Goal: Transaction & Acquisition: Purchase product/service

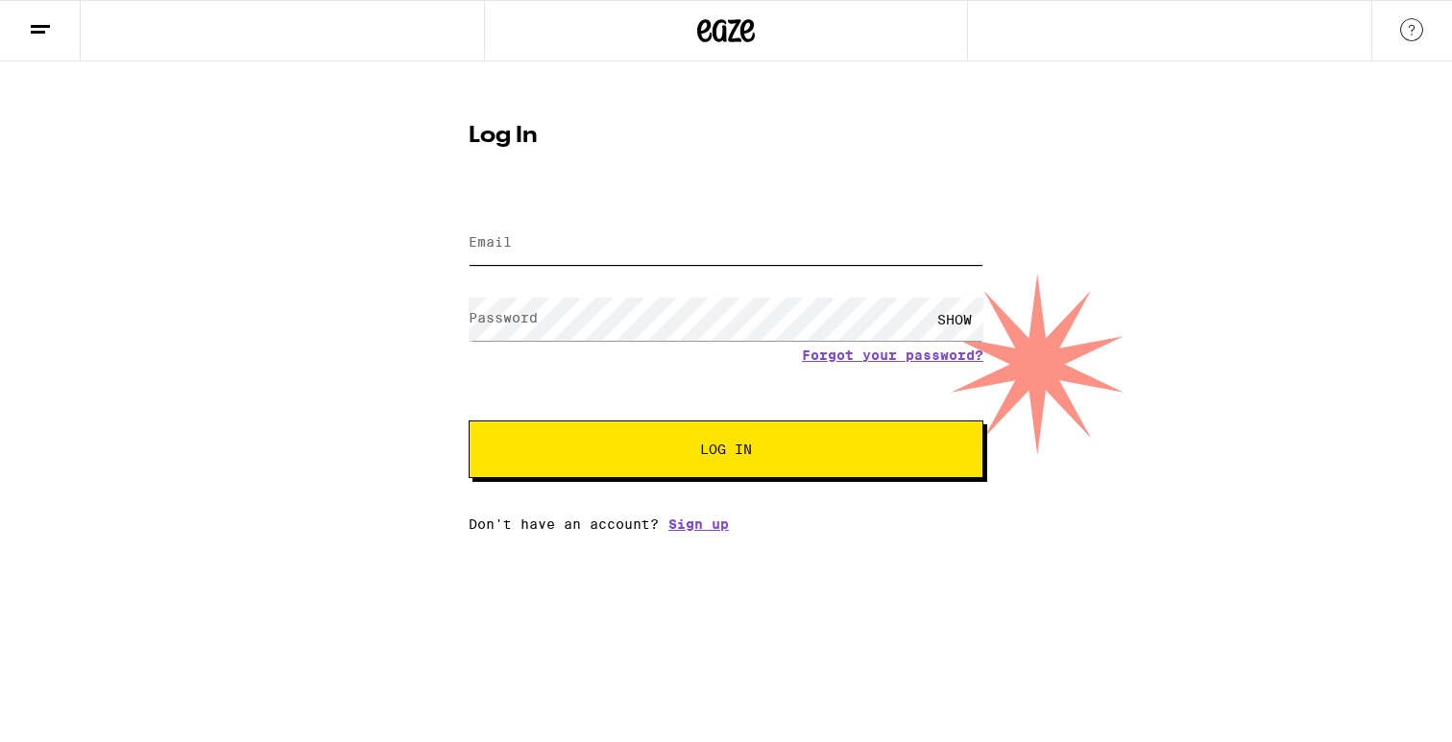
type input "[EMAIL_ADDRESS][DOMAIN_NAME]"
click at [597, 240] on input "[EMAIL_ADDRESS][DOMAIN_NAME]" at bounding box center [726, 243] width 515 height 43
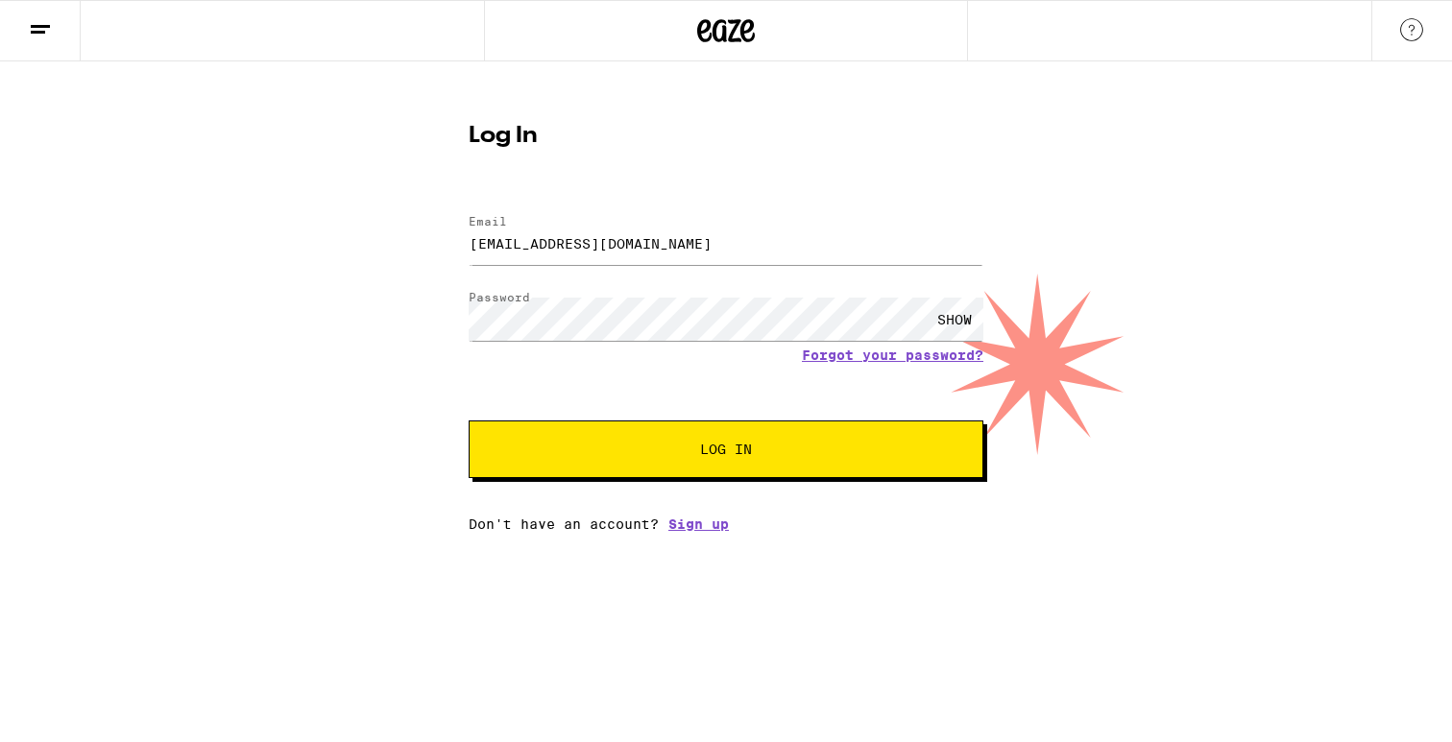
click at [668, 452] on span "Log In" at bounding box center [725, 449] width 359 height 13
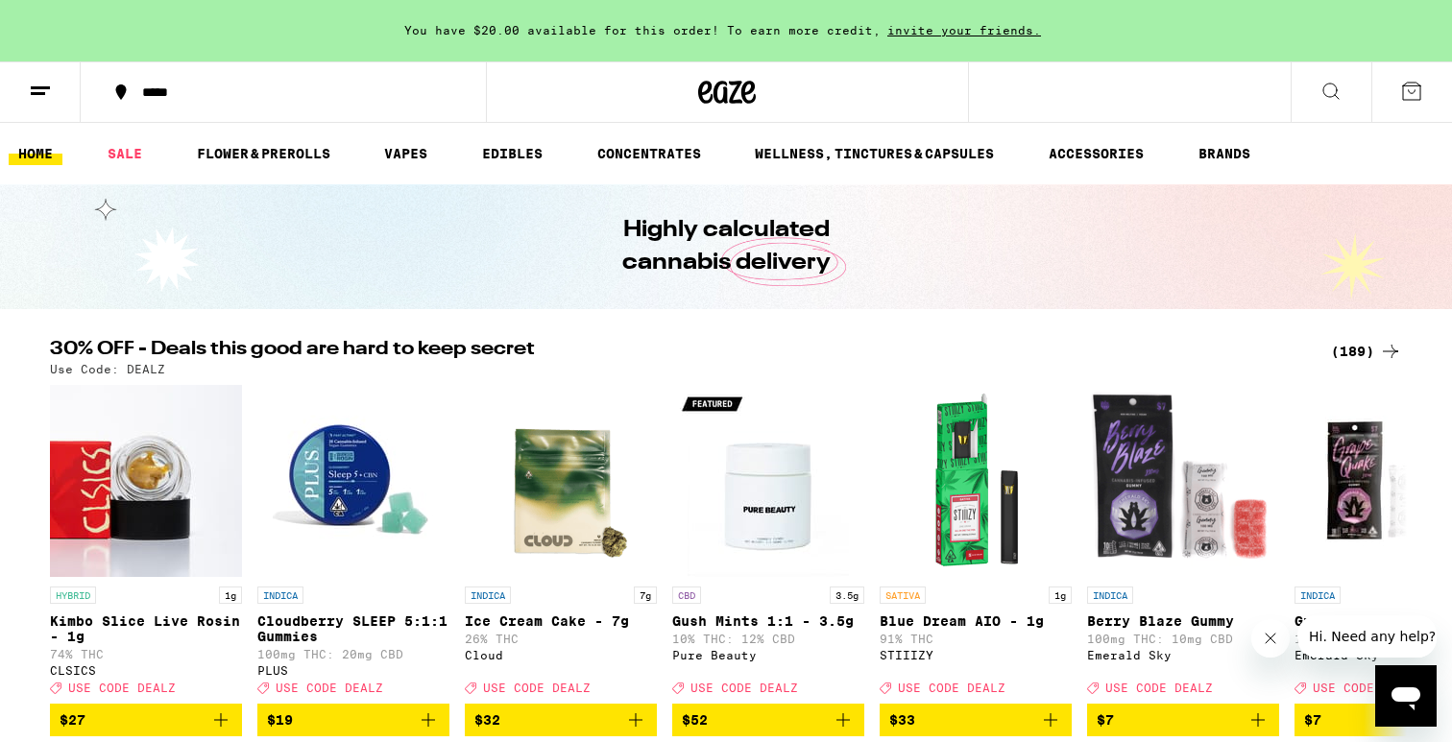
click at [36, 100] on icon at bounding box center [40, 91] width 23 height 23
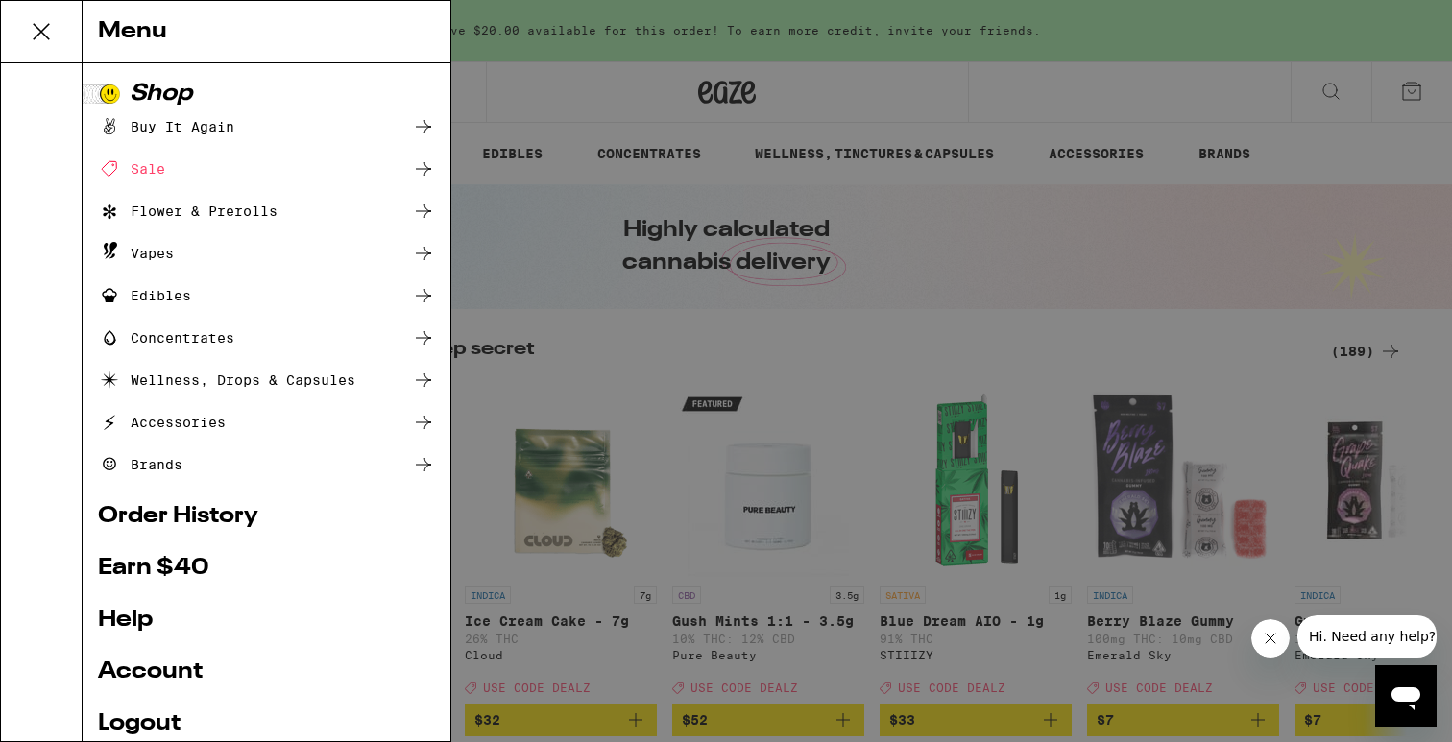
scroll to position [53, 0]
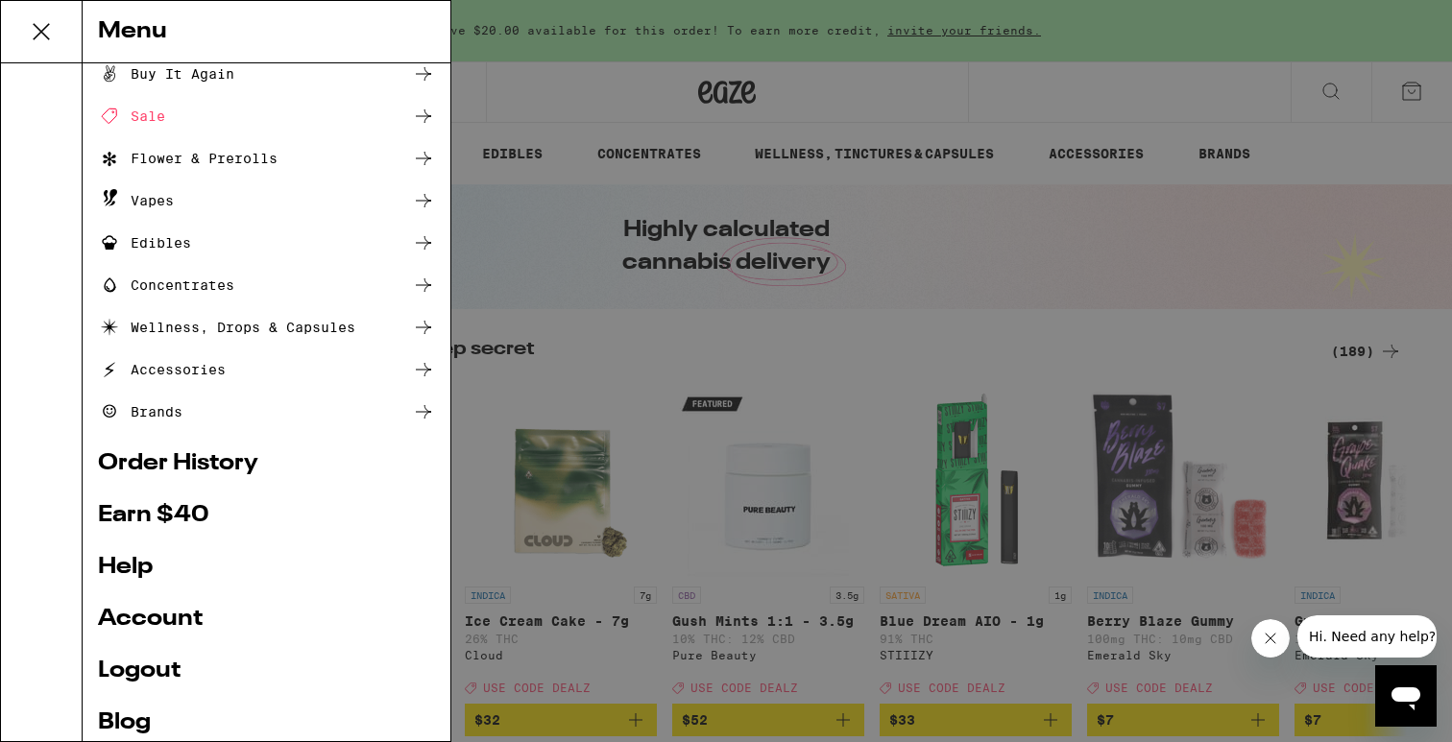
click at [528, 78] on div "Menu Shop Buy It Again Sale Flower & Prerolls Vapes Edibles Concentrates Wellne…" at bounding box center [726, 371] width 1452 height 742
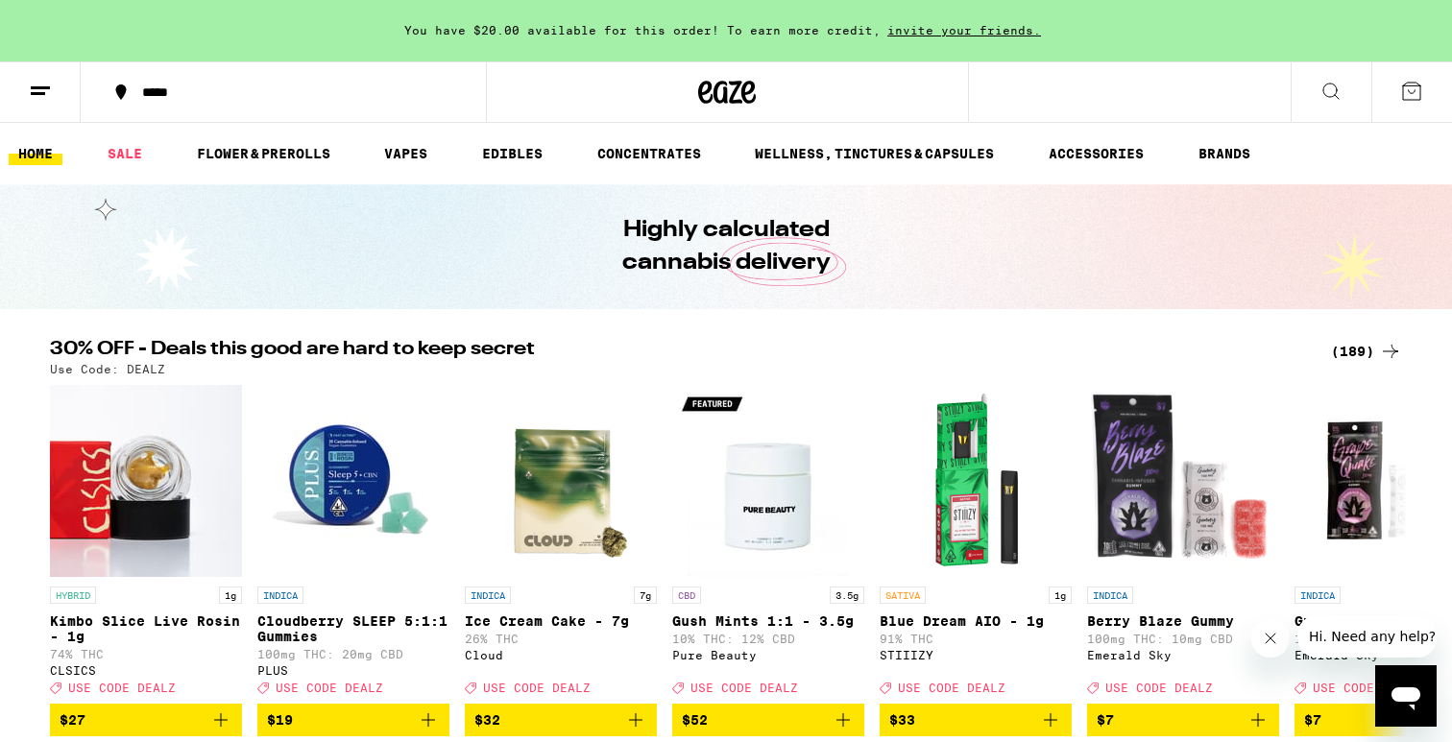
click at [175, 95] on div "*****" at bounding box center [295, 91] width 325 height 13
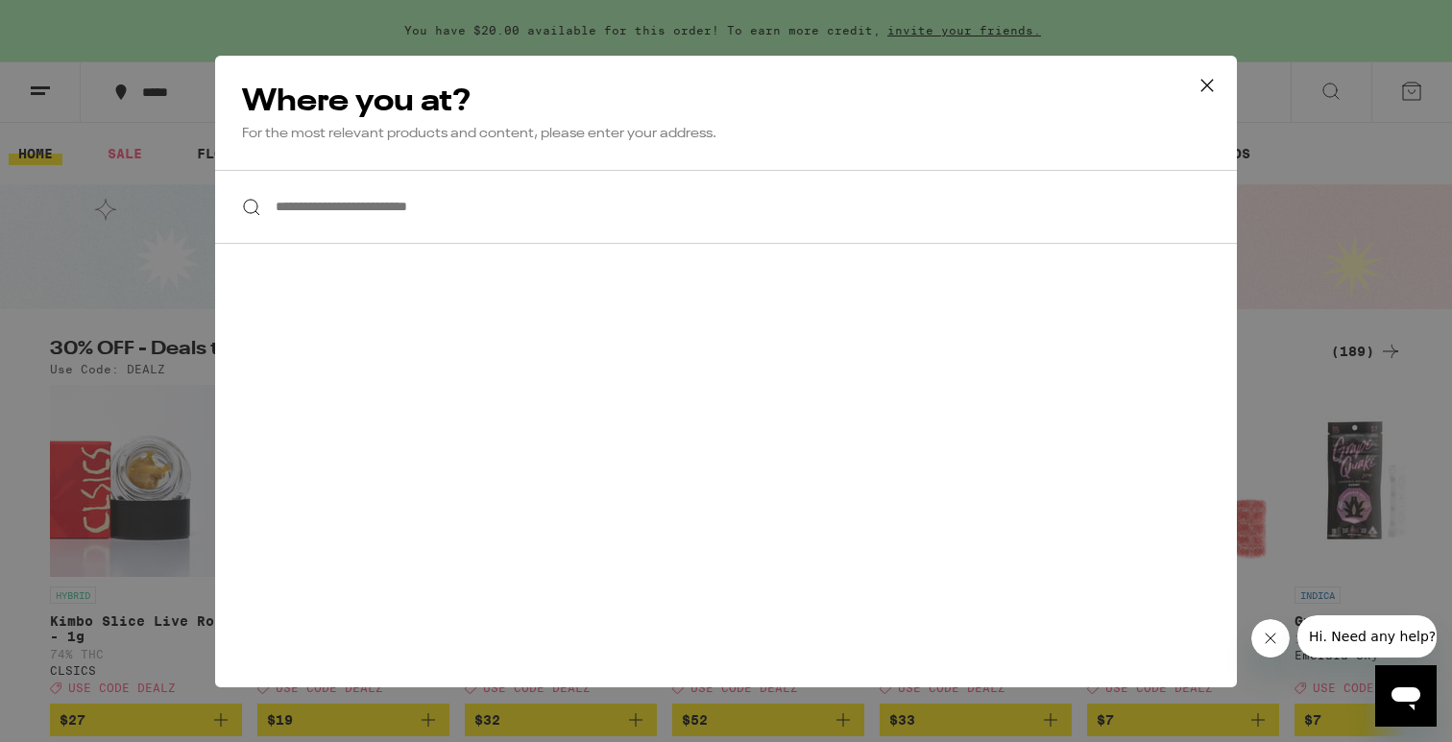
click at [434, 221] on input "**********" at bounding box center [726, 207] width 1022 height 74
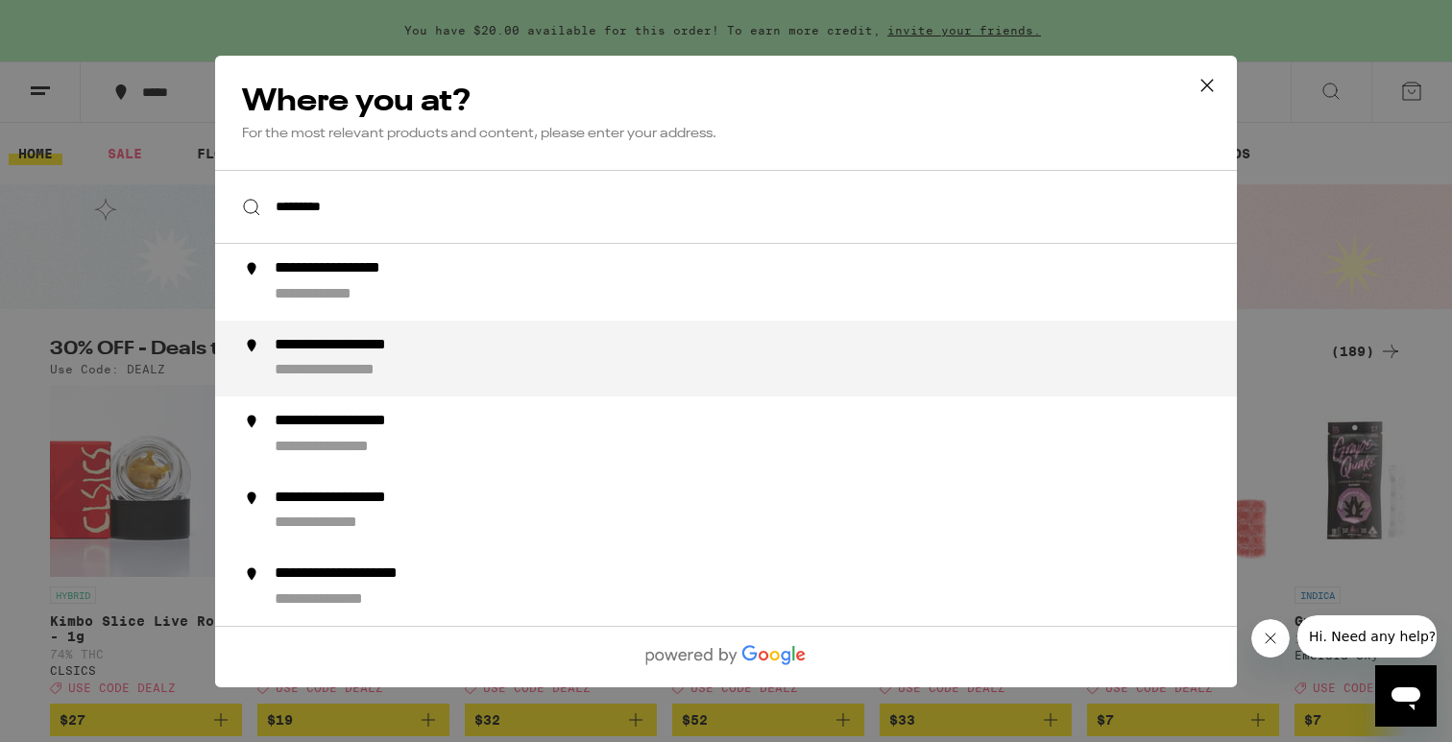
click at [428, 343] on div "**********" at bounding box center [369, 345] width 188 height 20
type input "**********"
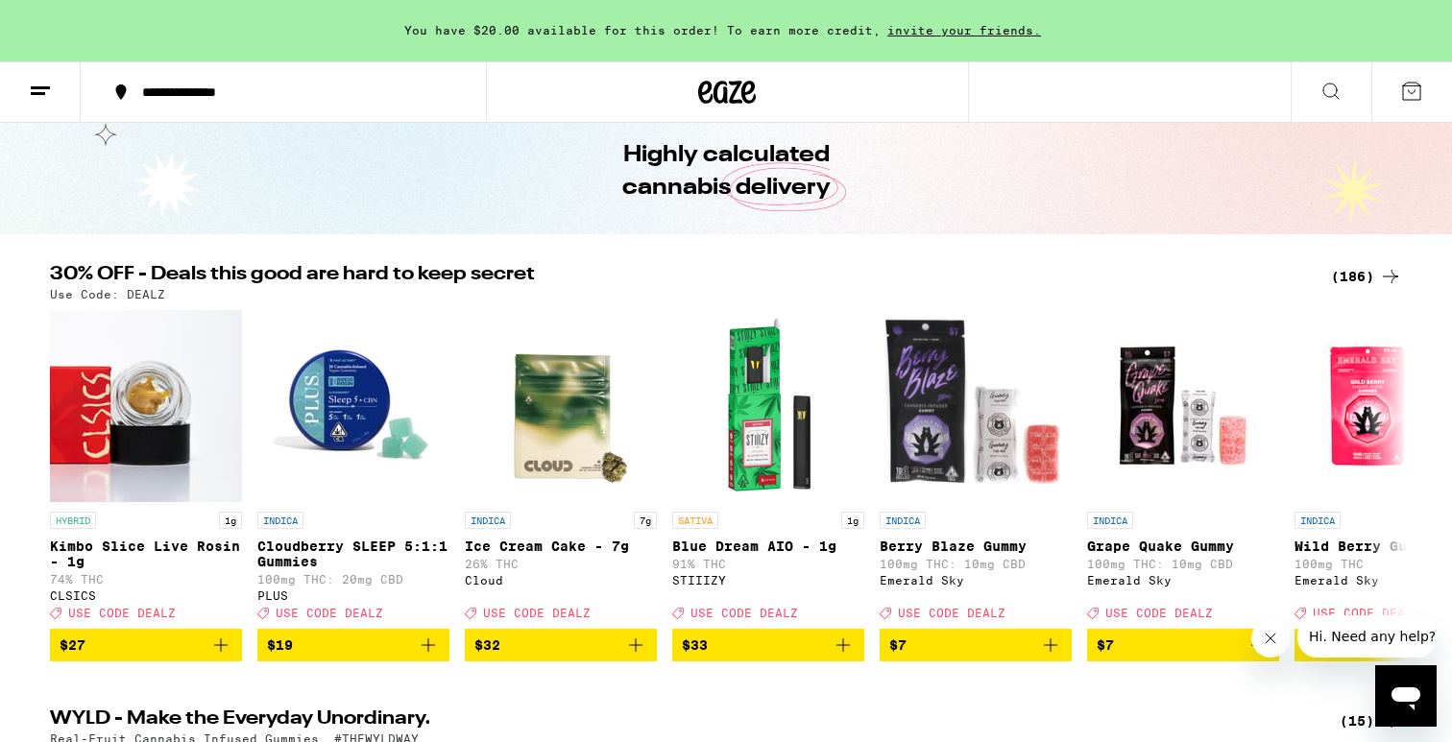
scroll to position [81, 0]
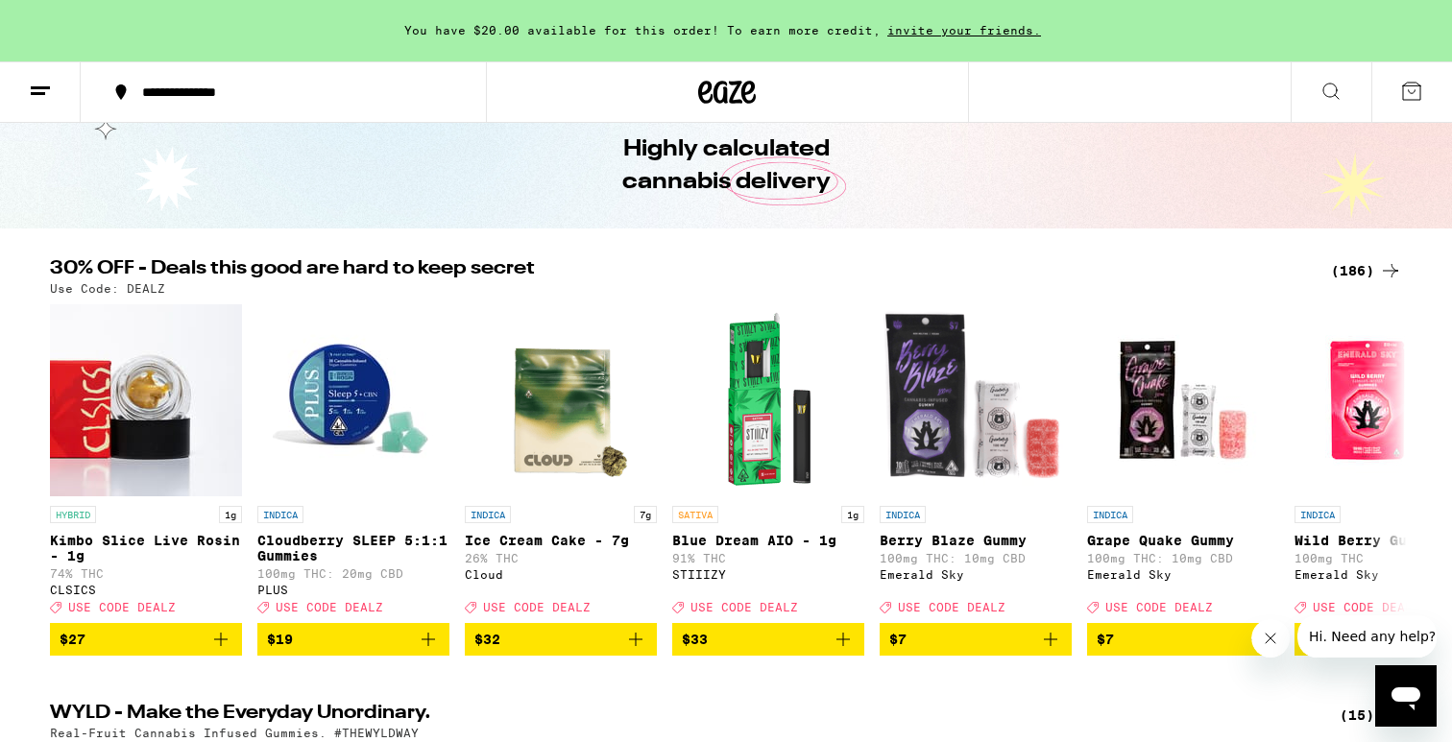
click at [1340, 270] on div "(186)" at bounding box center [1366, 270] width 71 height 23
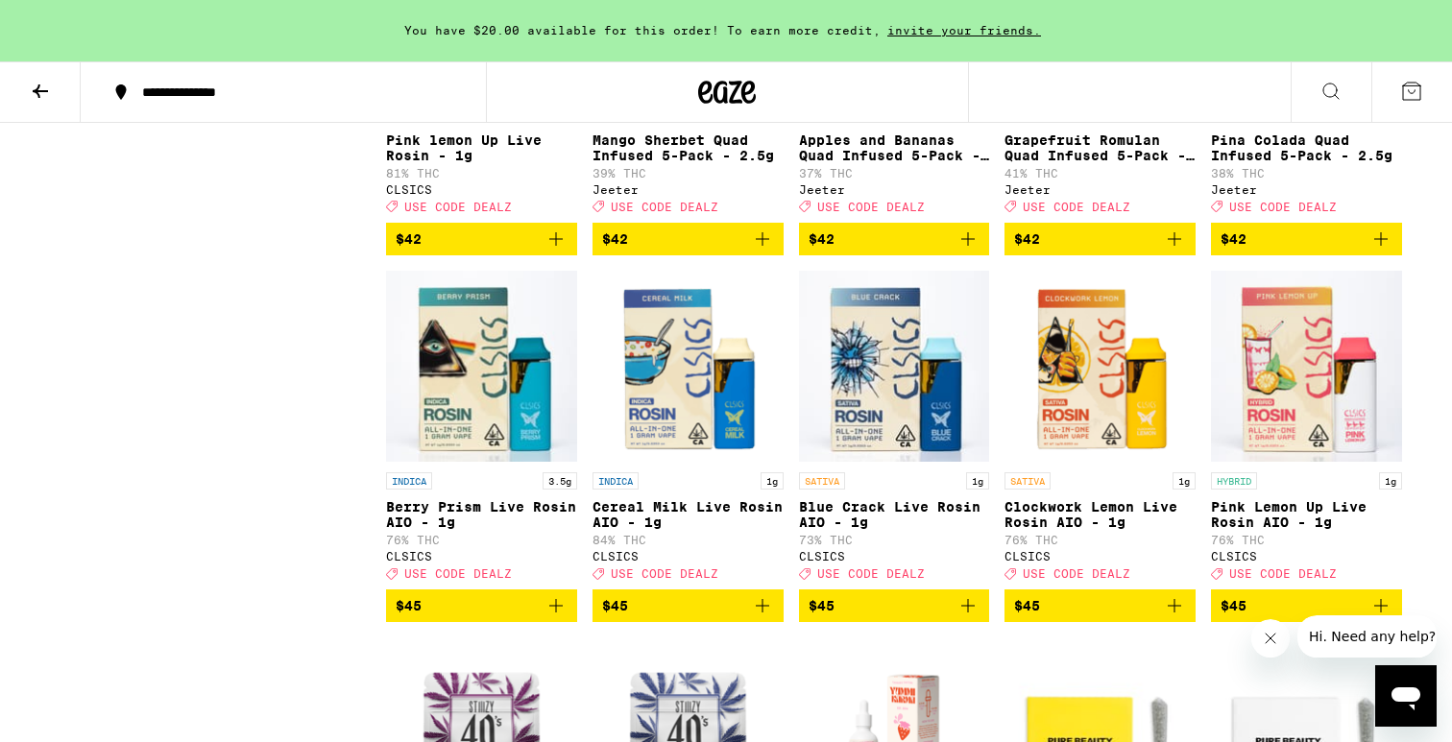
scroll to position [12183, 0]
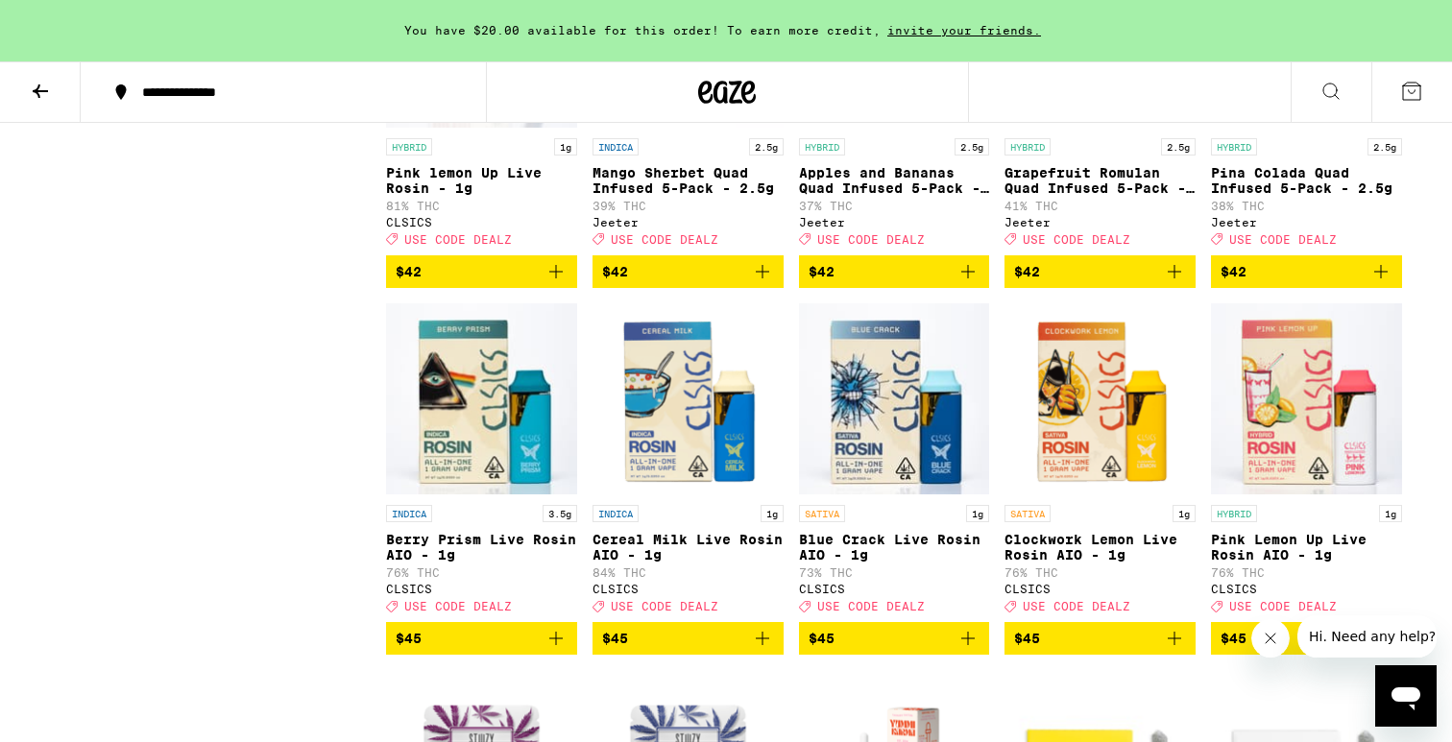
scroll to position [12143, 0]
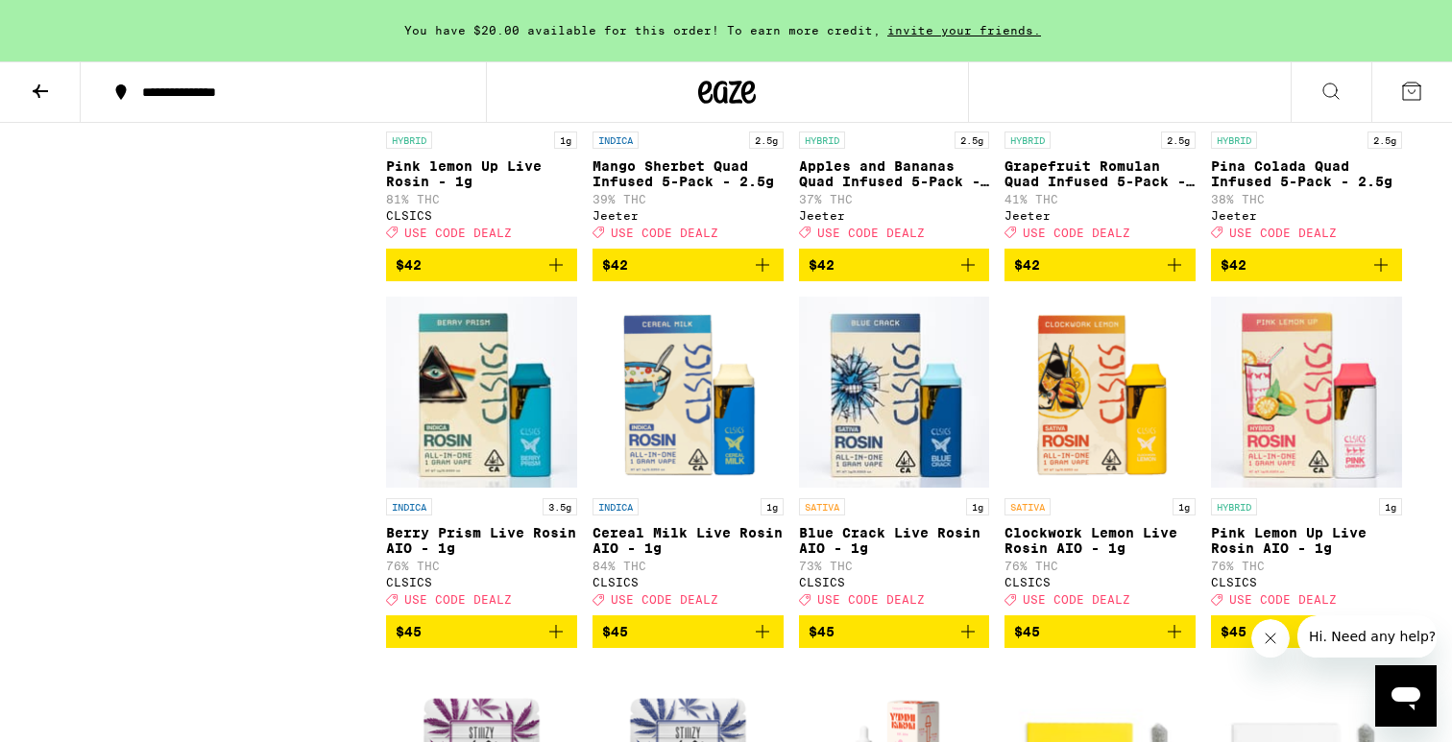
click at [557, 277] on icon "Add to bag" at bounding box center [556, 265] width 23 height 23
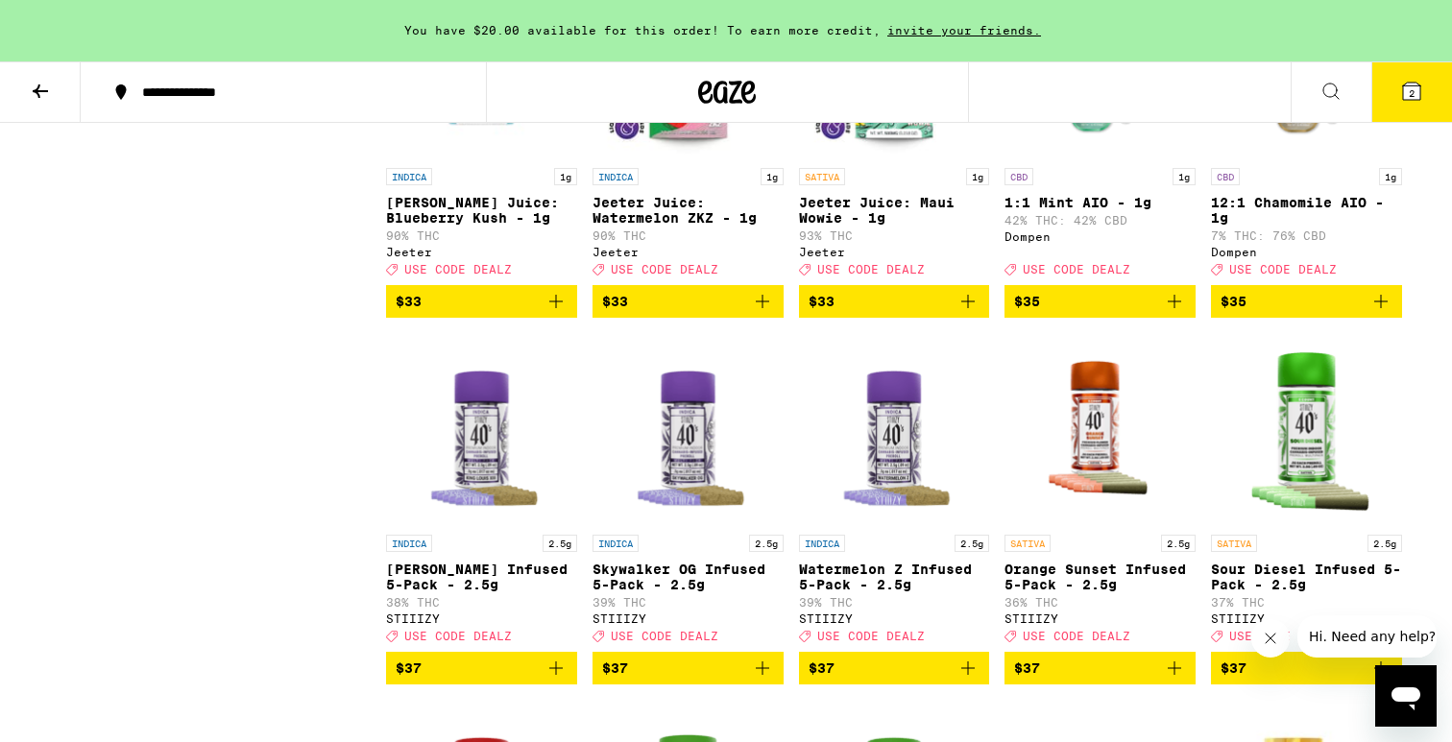
scroll to position [9906, 0]
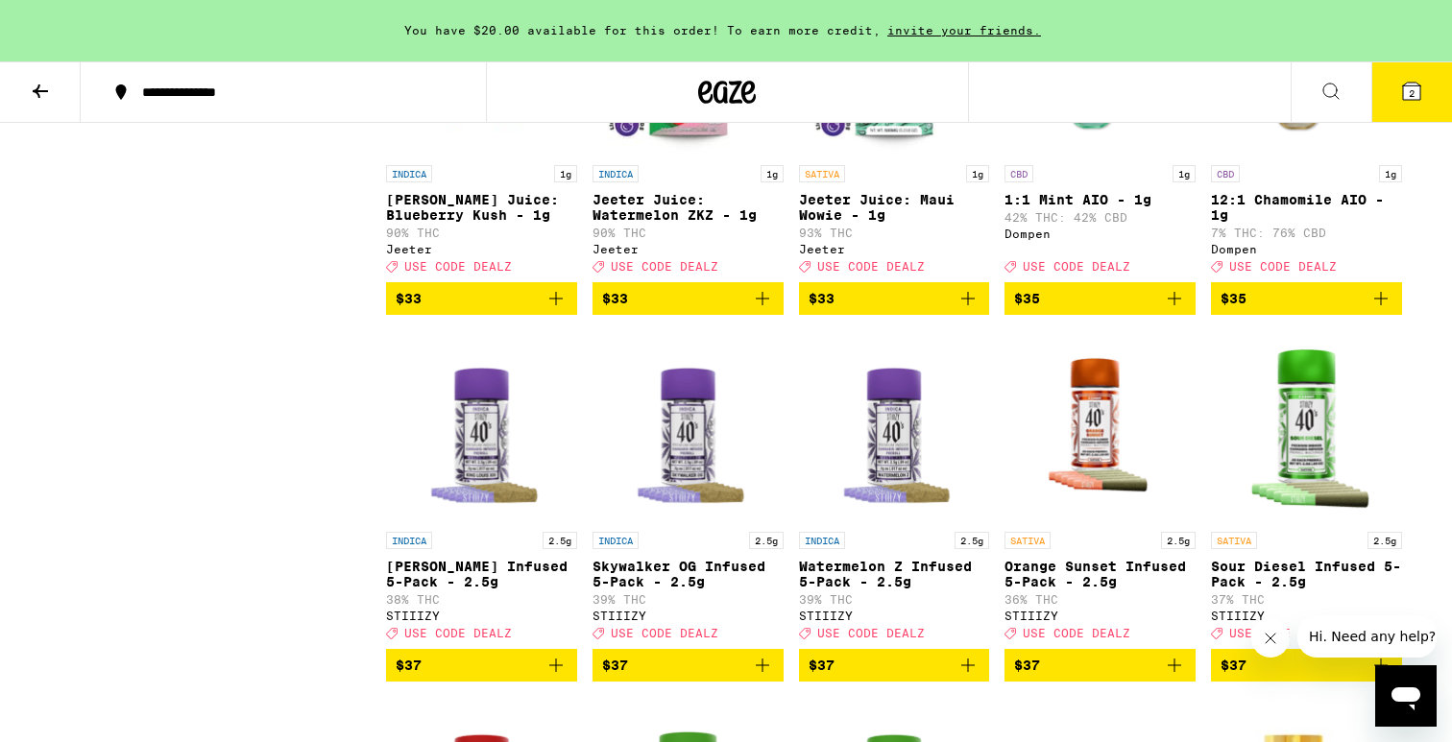
click at [553, 310] on icon "Add to bag" at bounding box center [556, 298] width 23 height 23
click at [765, 310] on icon "Add to bag" at bounding box center [762, 298] width 23 height 23
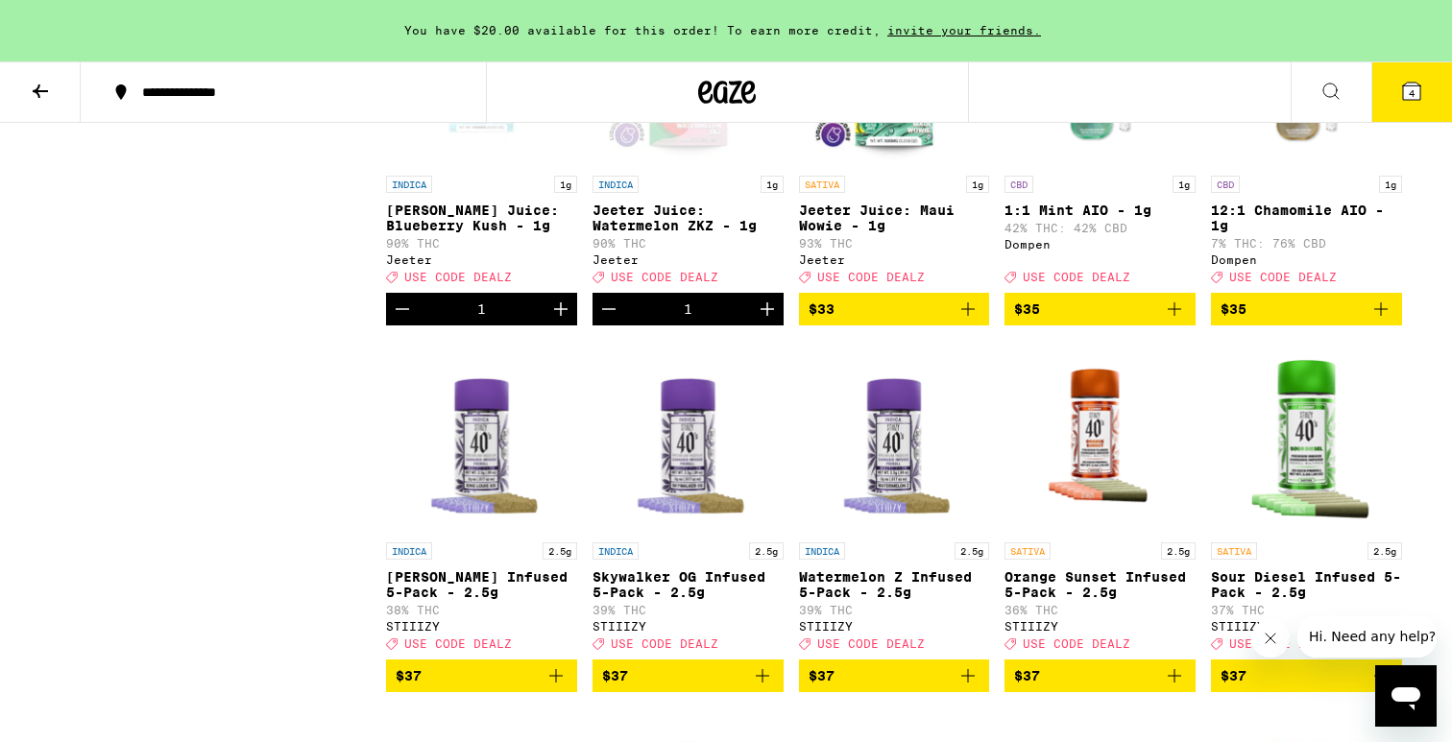
scroll to position [9898, 0]
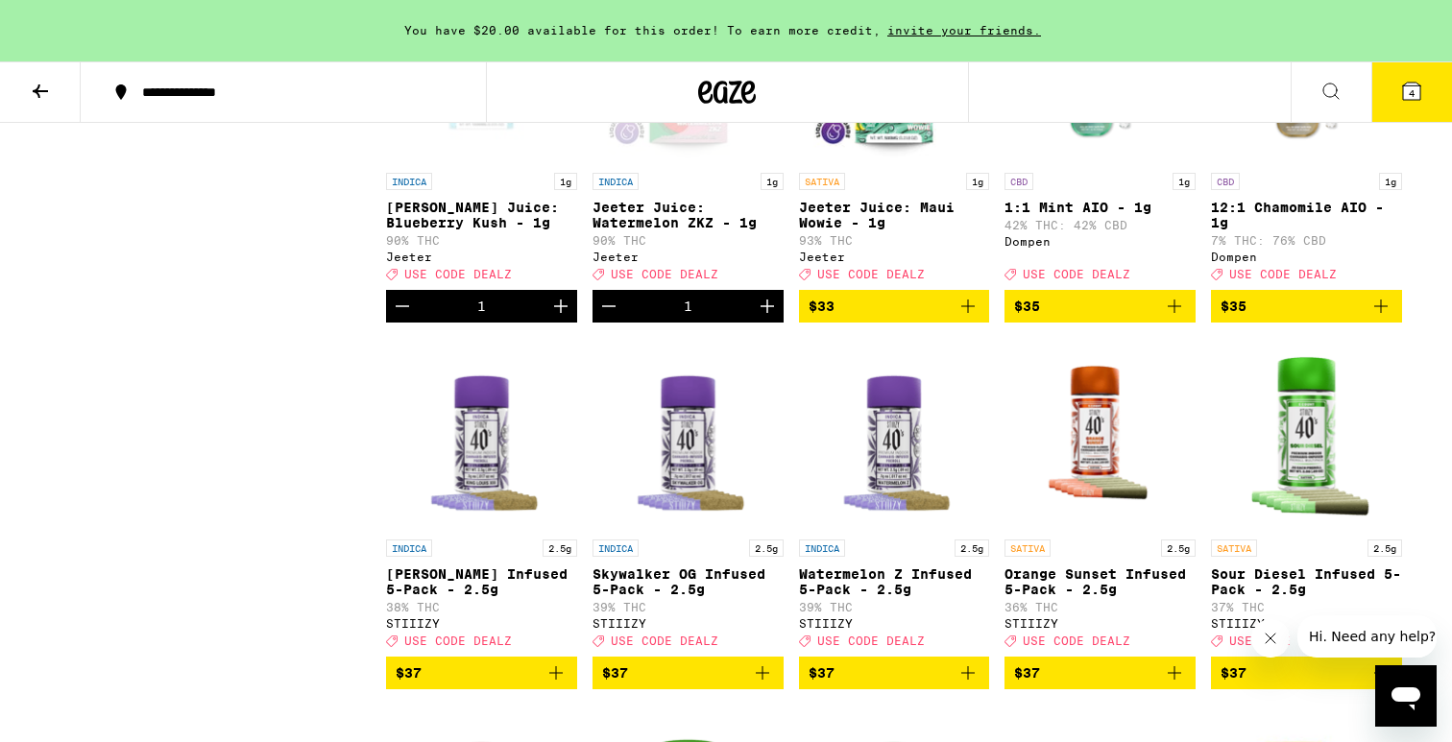
click at [961, 318] on icon "Add to bag" at bounding box center [968, 306] width 23 height 23
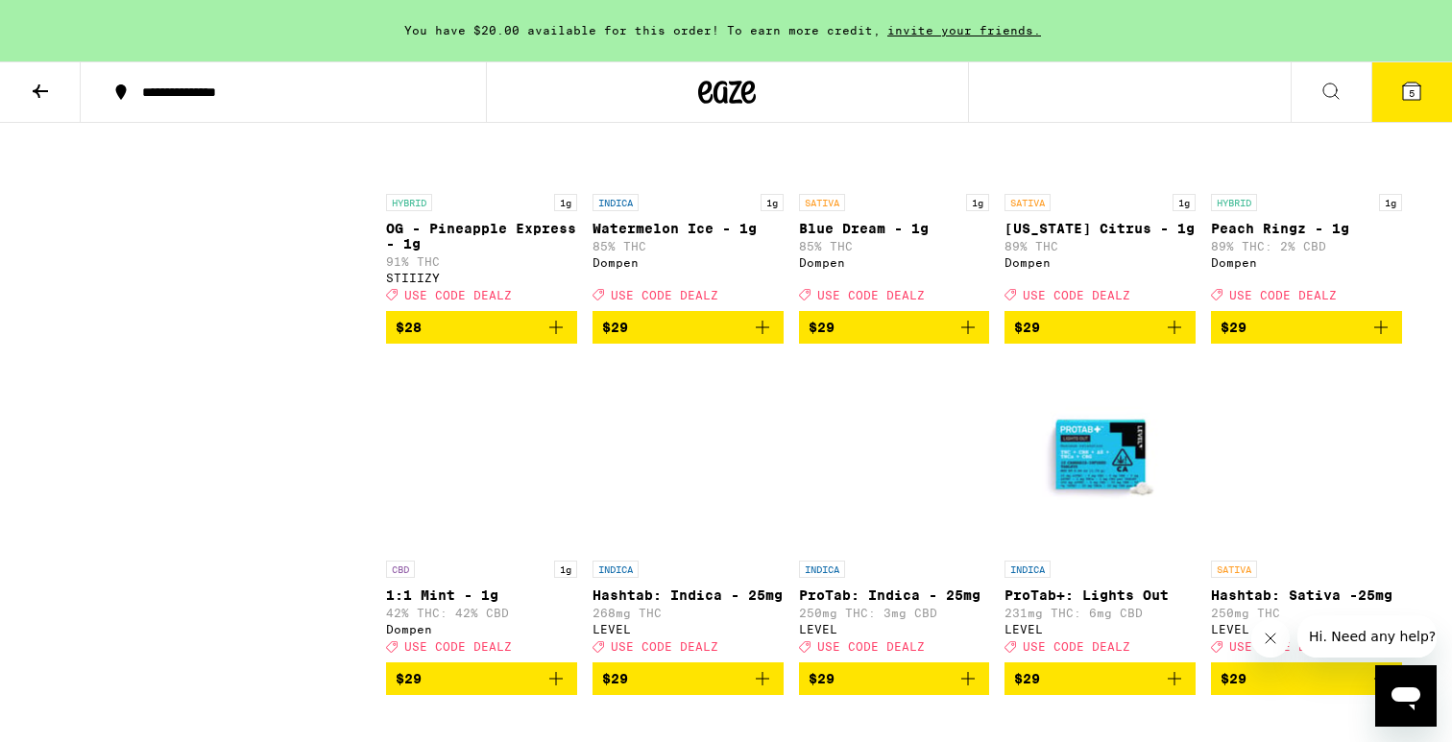
scroll to position [6590, 0]
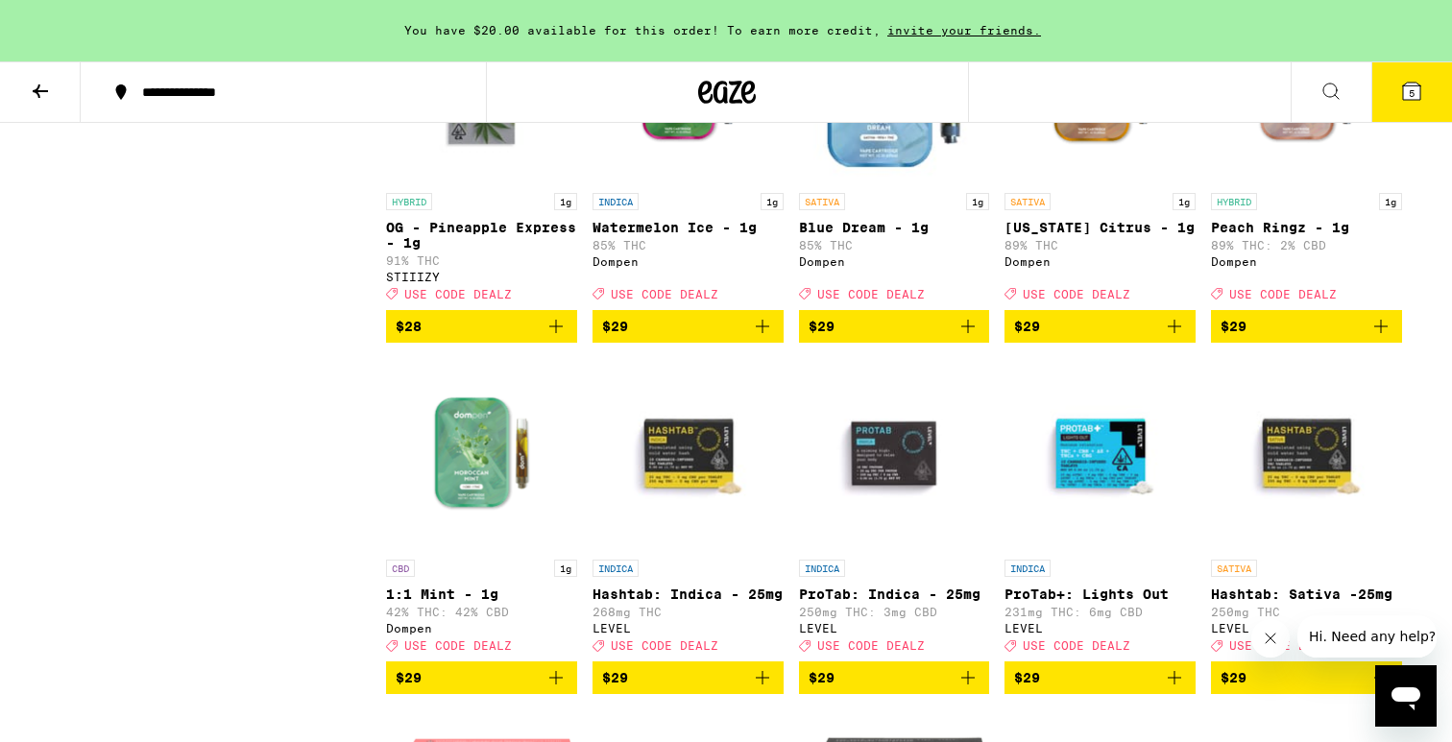
click at [1379, 338] on icon "Add to bag" at bounding box center [1381, 326] width 23 height 23
click at [968, 333] on icon "Add to bag" at bounding box center [967, 326] width 13 height 13
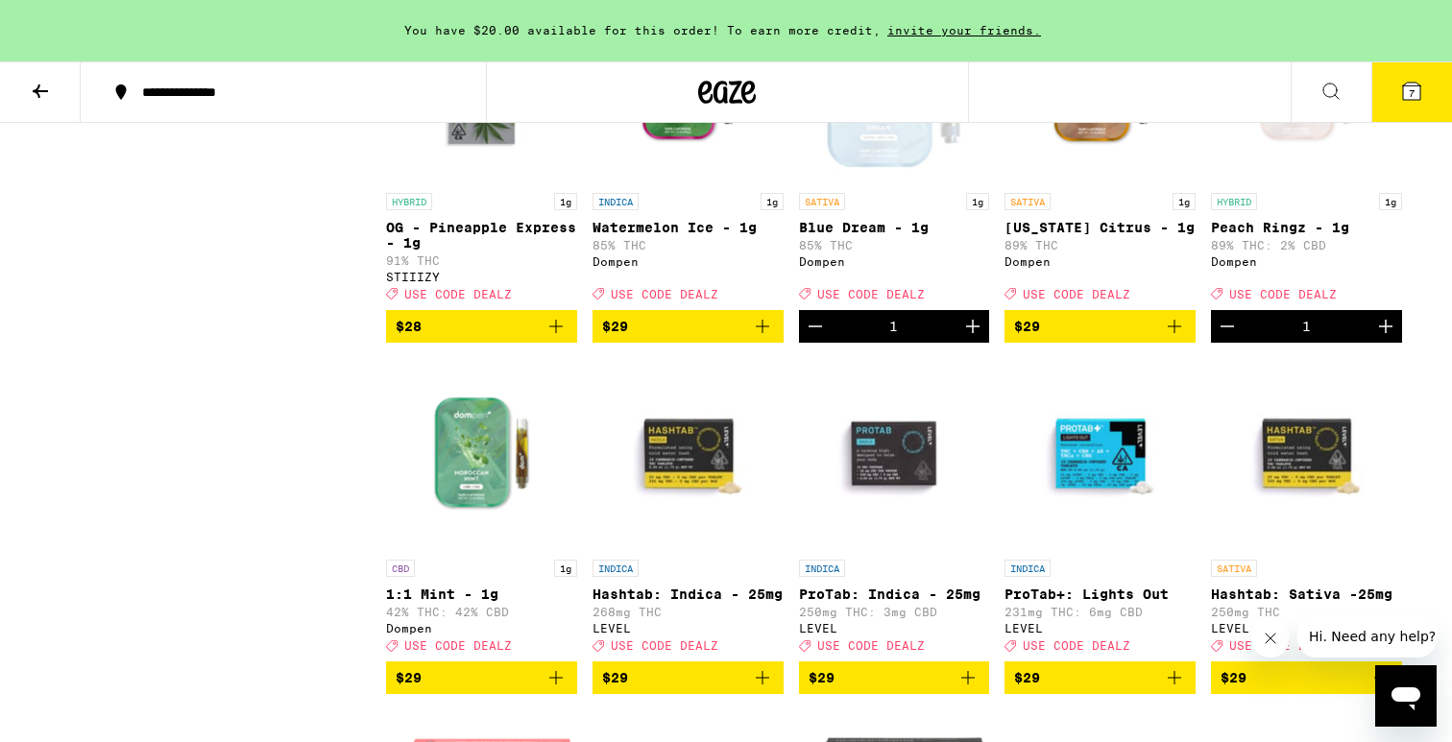
click at [1413, 103] on button "7" at bounding box center [1412, 92] width 81 height 60
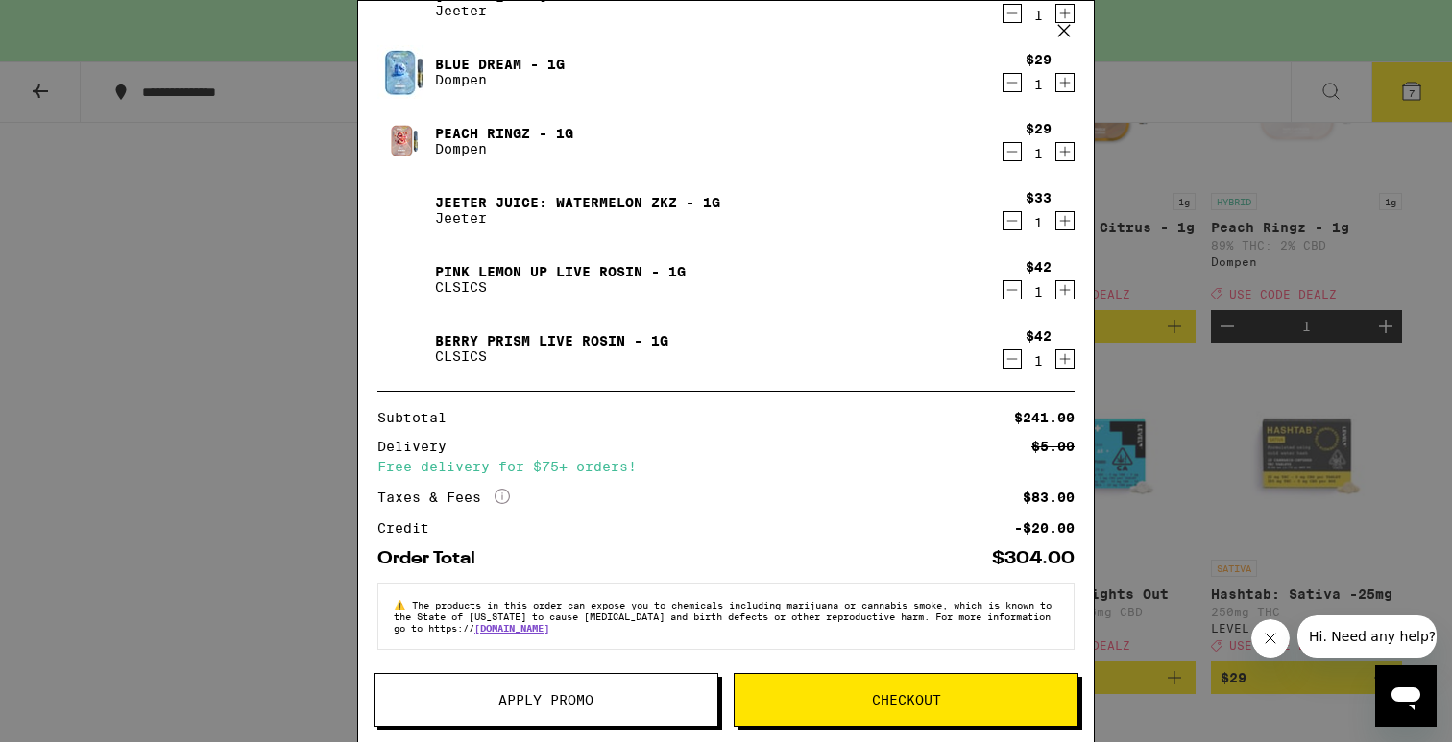
scroll to position [252, 0]
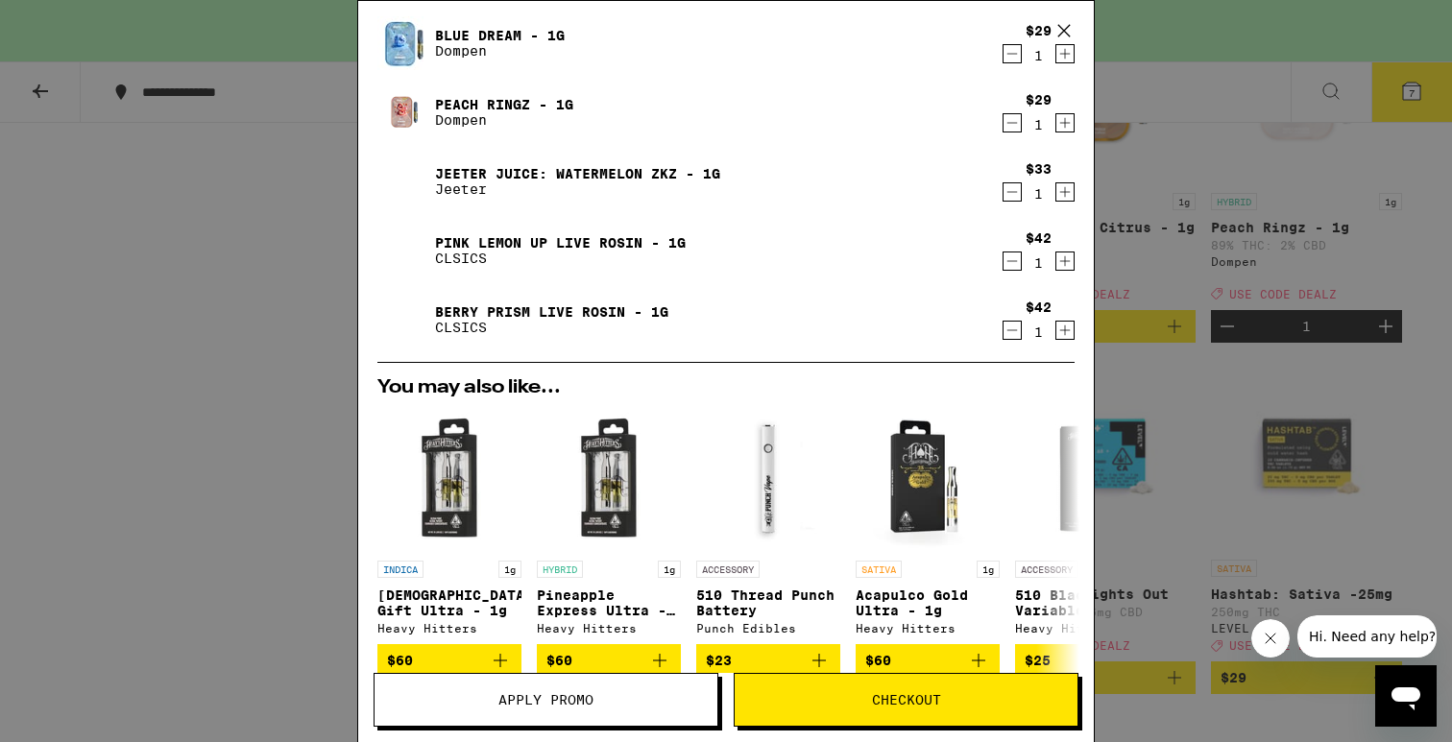
click at [562, 693] on span "Apply Promo" at bounding box center [545, 699] width 95 height 13
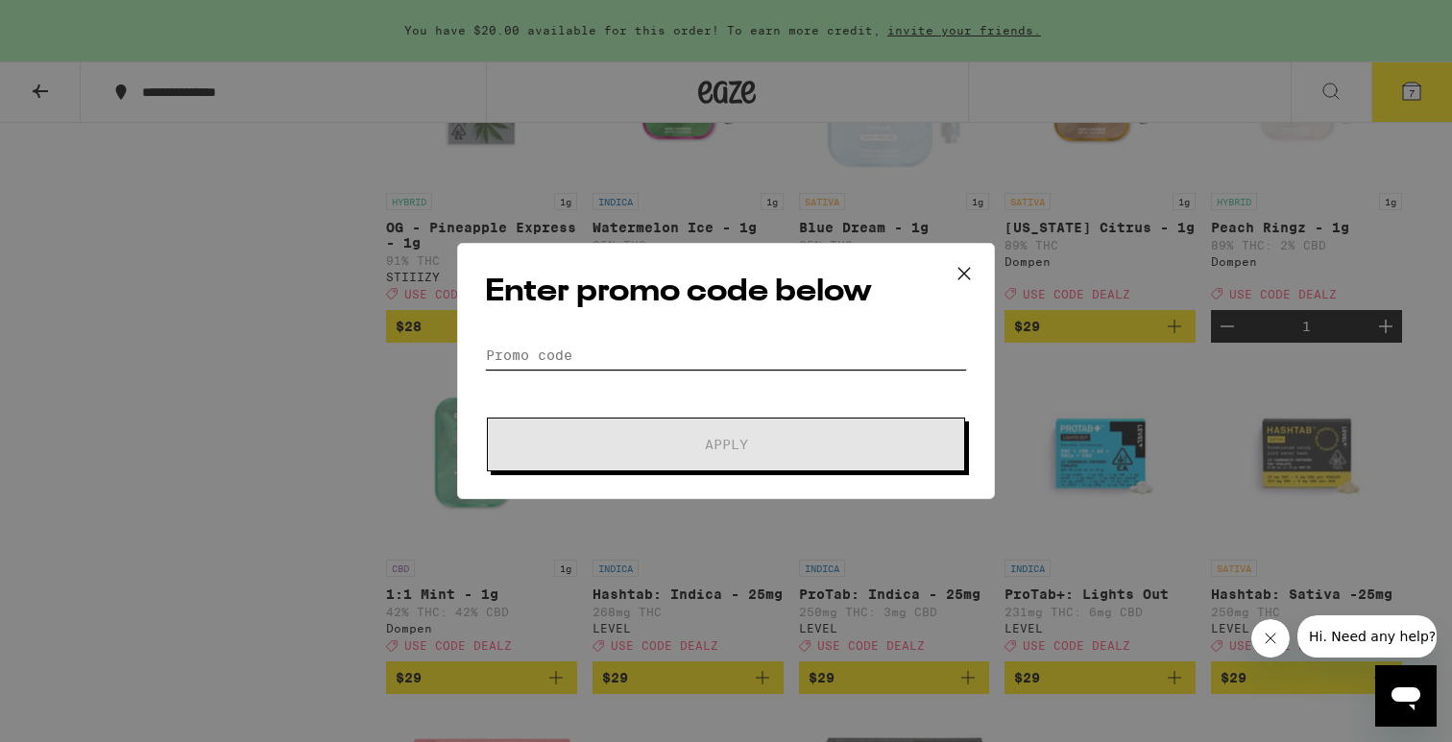
click at [635, 356] on input "Promo Code" at bounding box center [726, 355] width 482 height 29
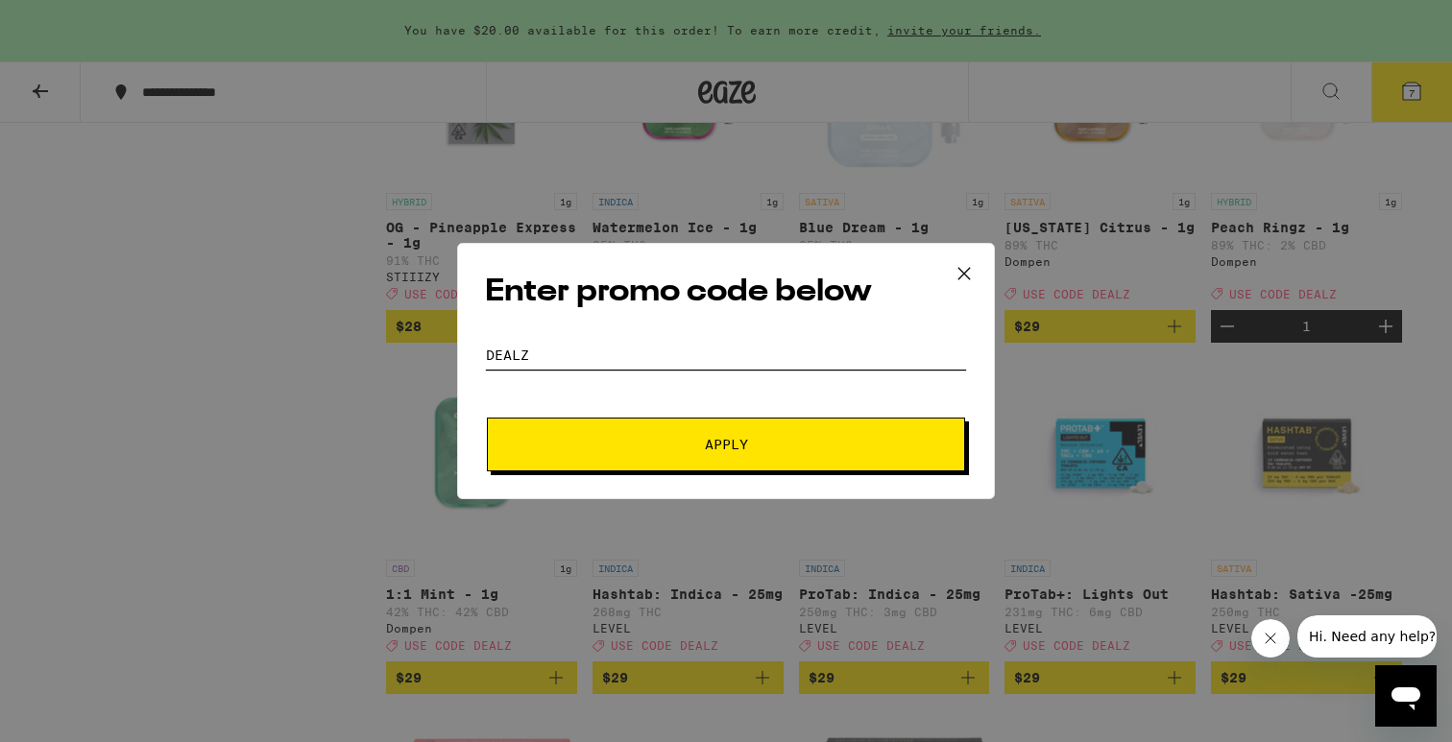
type input "DEALZ"
click at [670, 425] on button "Apply" at bounding box center [726, 445] width 478 height 54
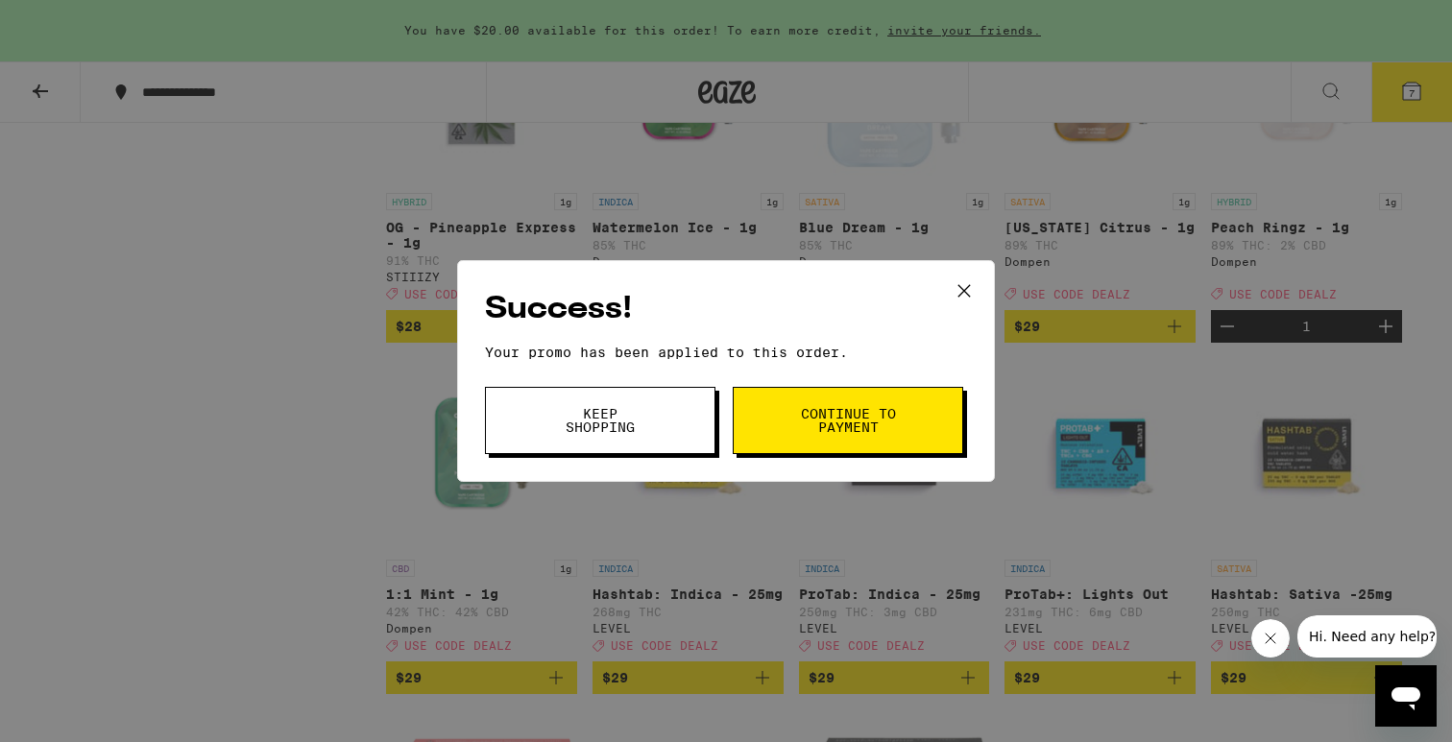
click at [833, 421] on span "Continue to payment" at bounding box center [848, 420] width 98 height 27
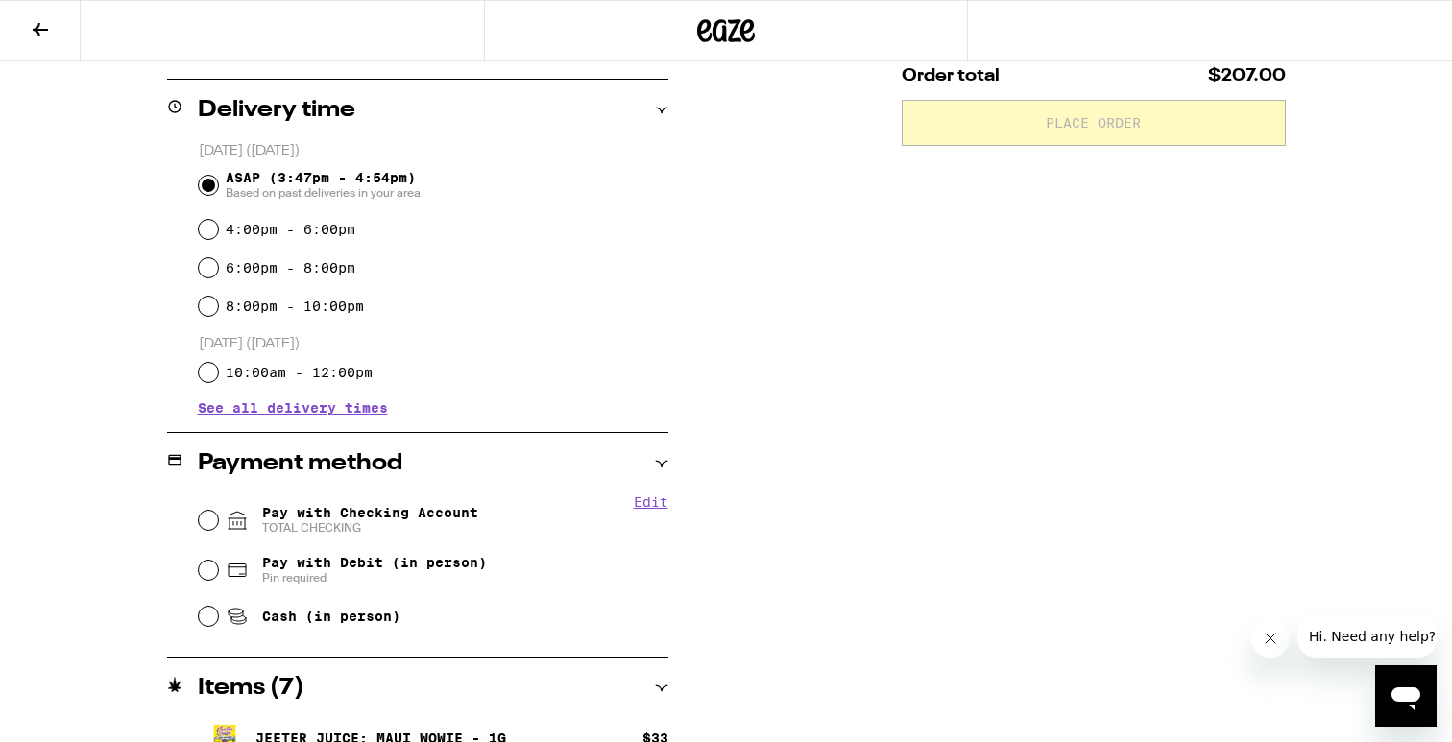
scroll to position [526, 0]
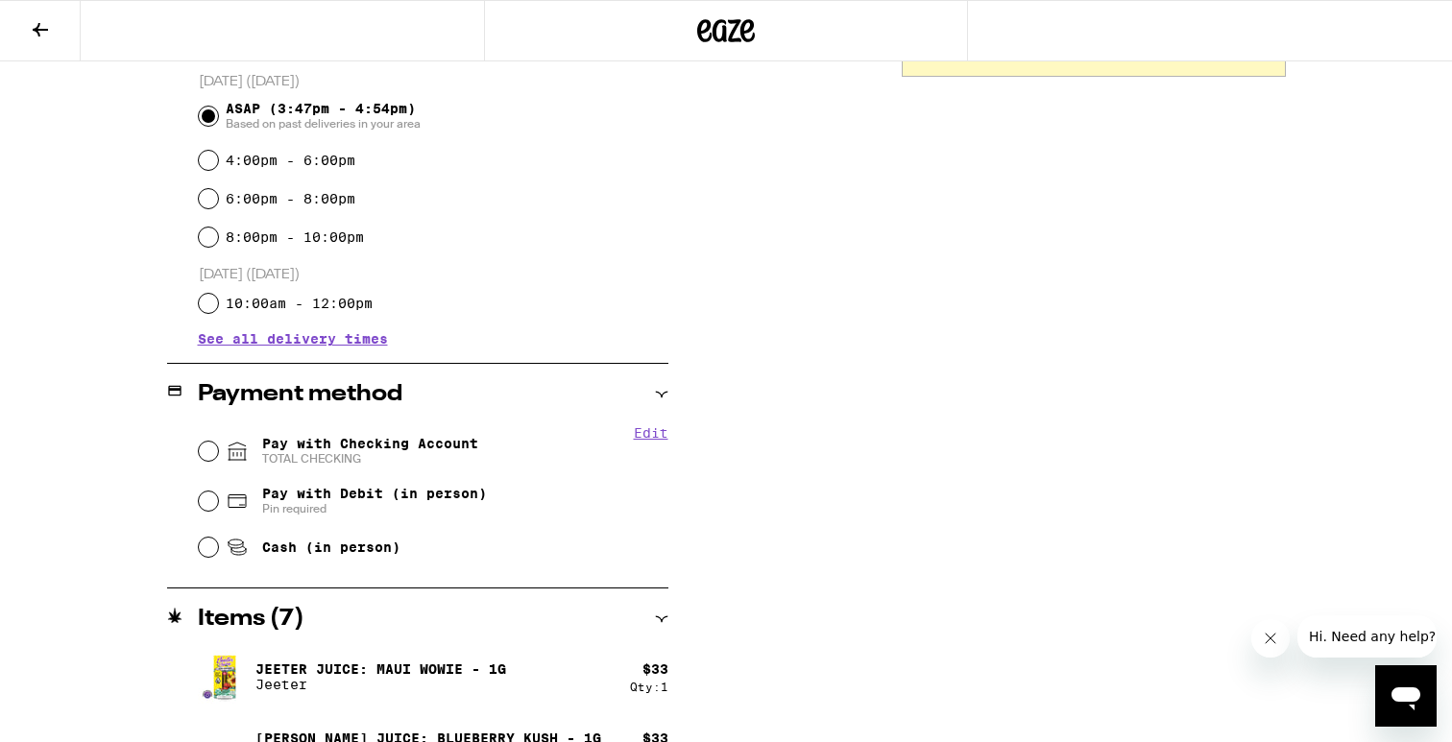
click at [320, 447] on span "Pay with Checking Account TOTAL CHECKING" at bounding box center [370, 451] width 216 height 31
click at [218, 447] on input "Pay with Checking Account TOTAL CHECKING" at bounding box center [208, 451] width 19 height 19
radio input "true"
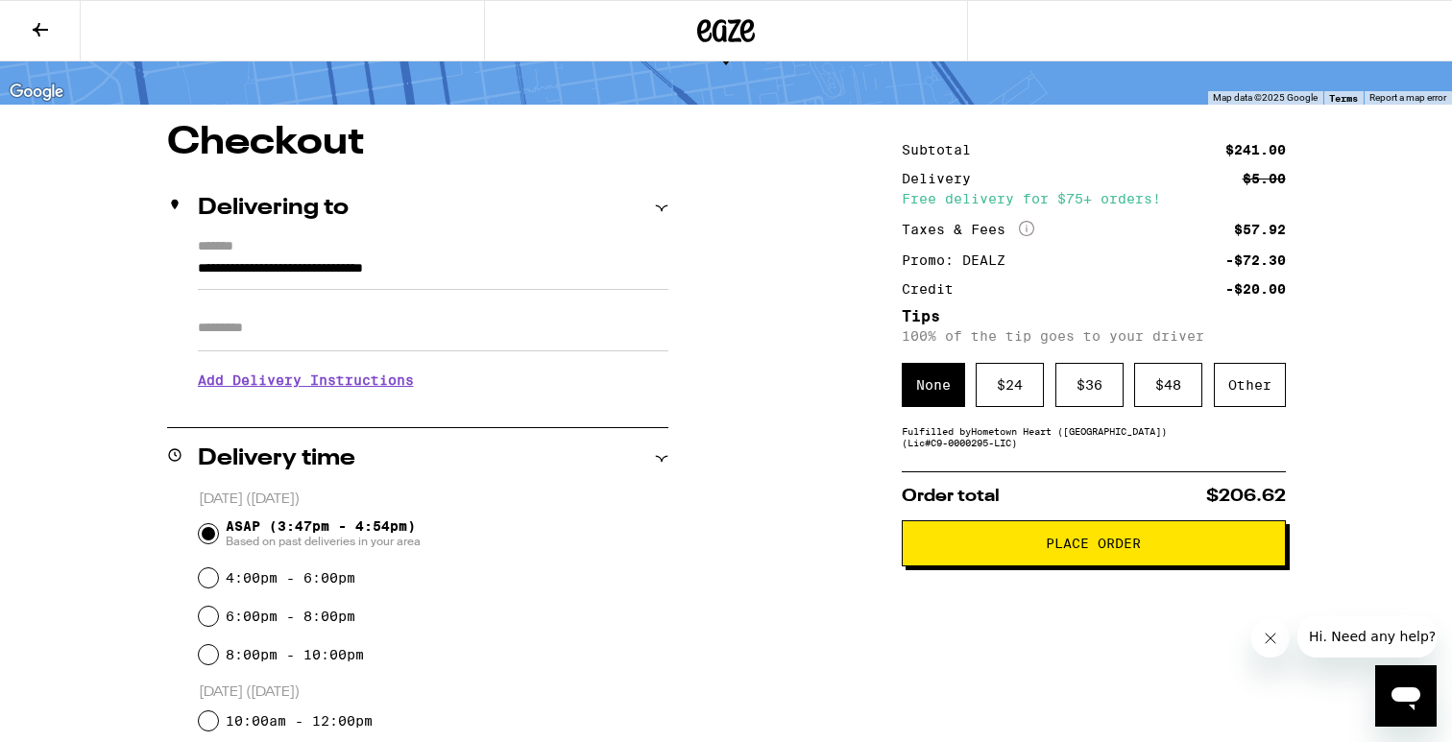
scroll to position [72, 0]
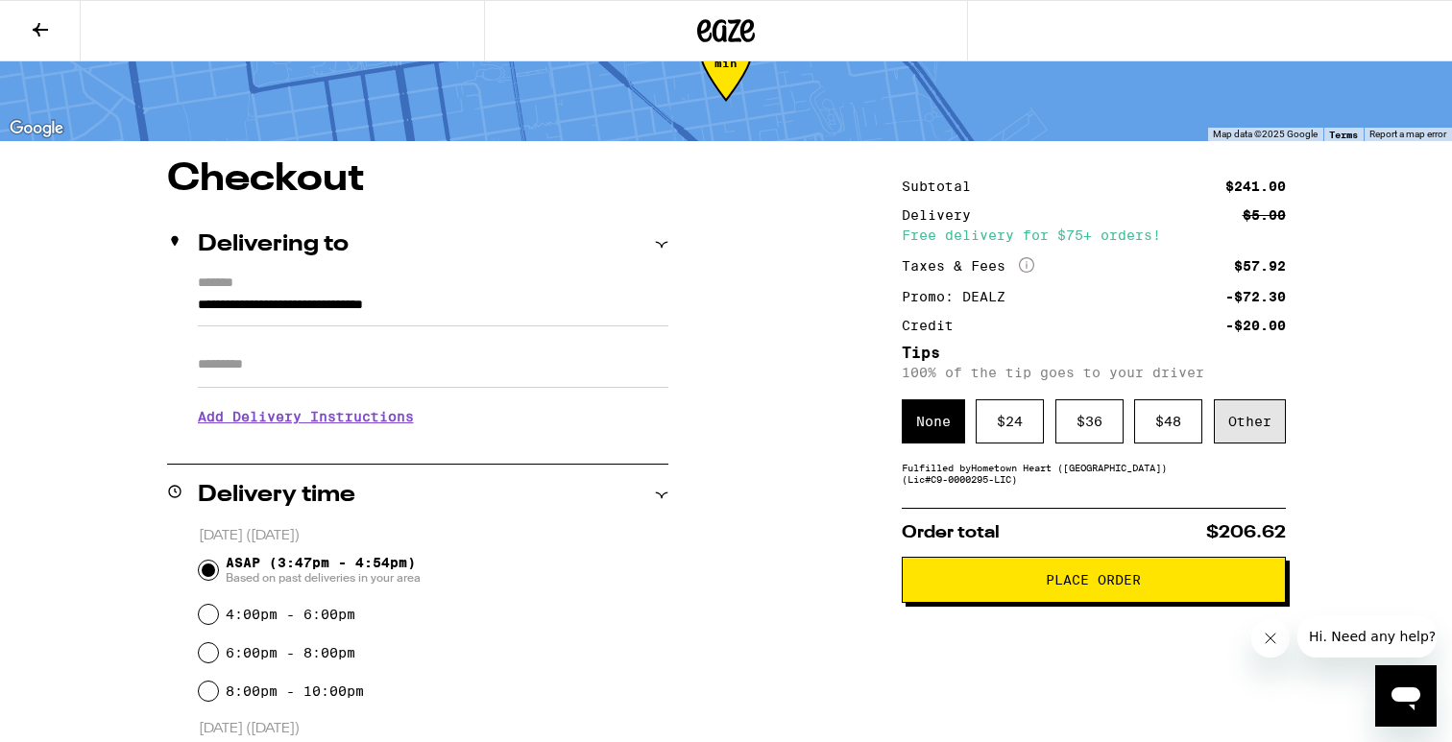
click at [1241, 427] on div "Other" at bounding box center [1250, 422] width 72 height 44
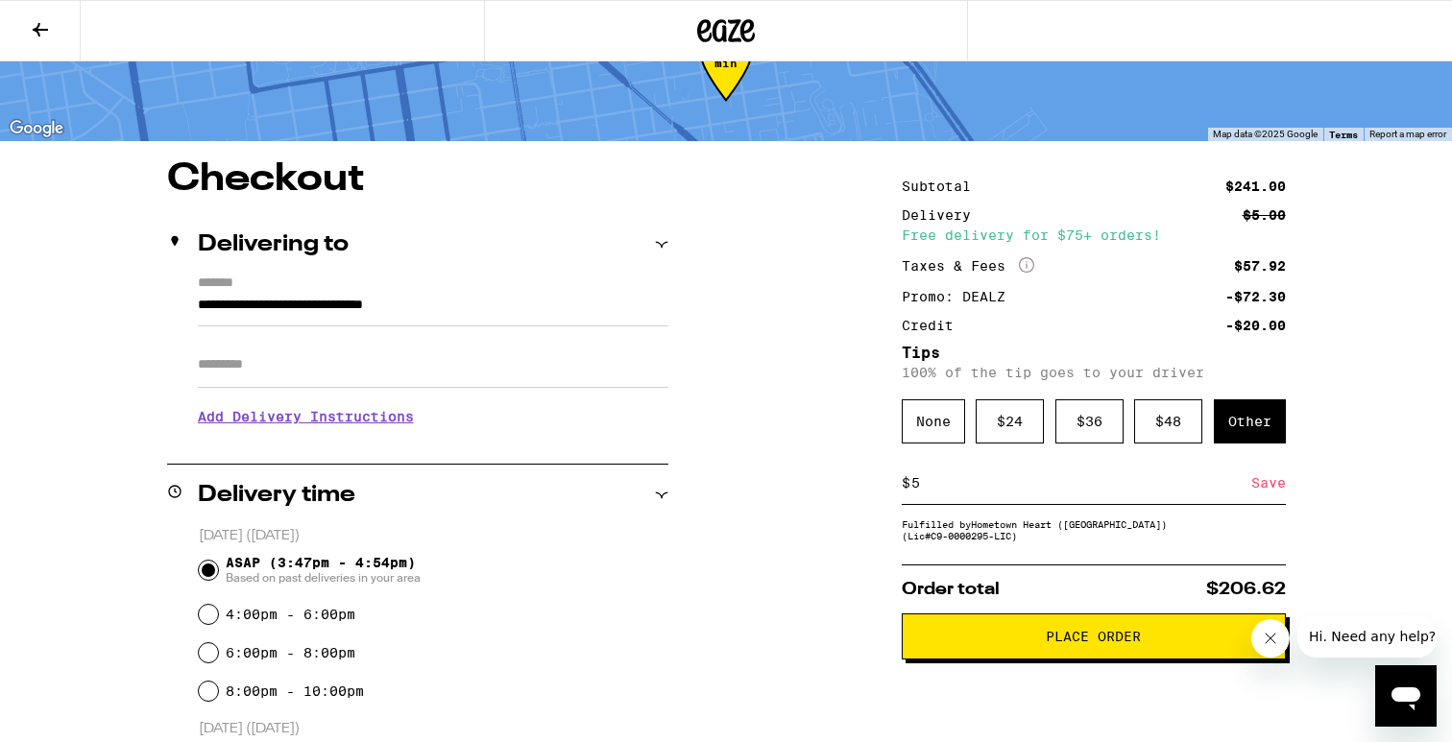
type input "5"
click at [1270, 488] on div "Save" at bounding box center [1268, 483] width 35 height 42
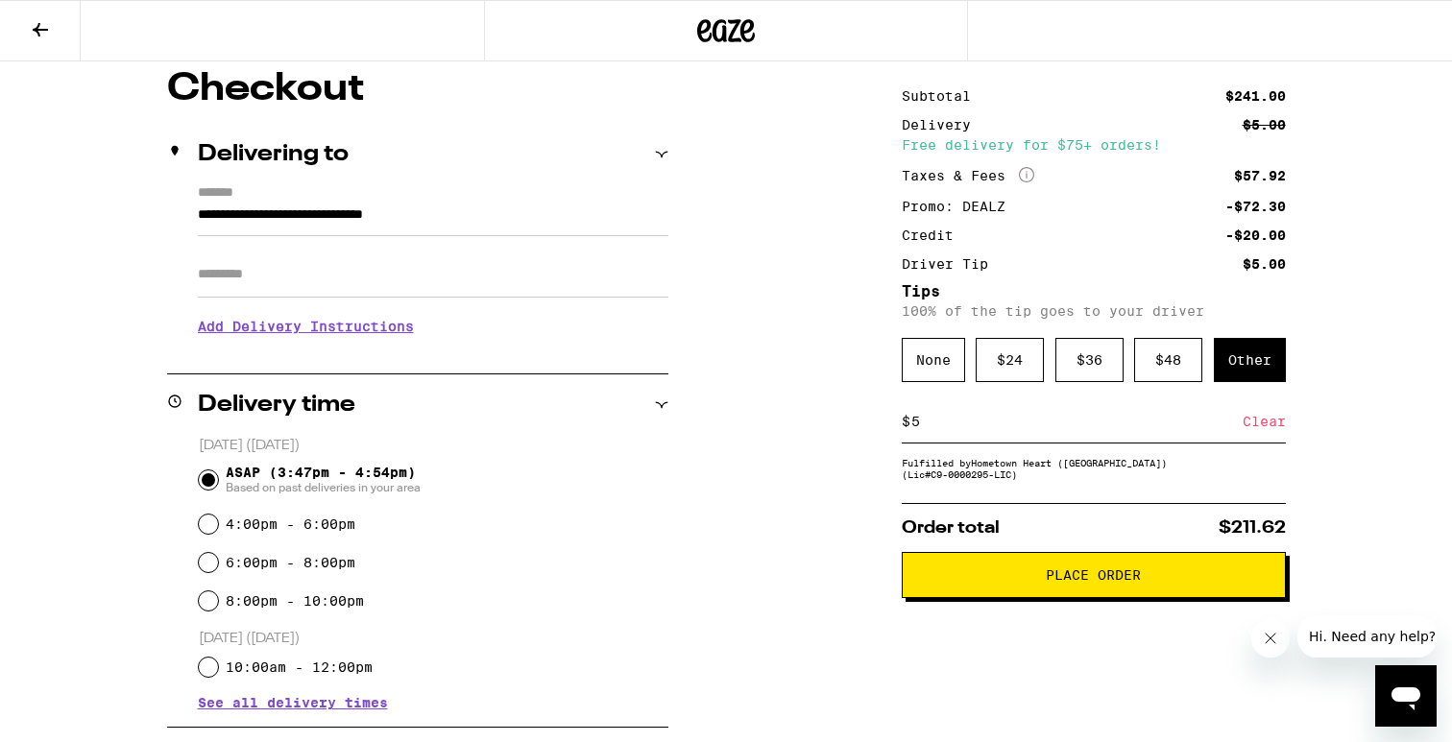
scroll to position [166, 0]
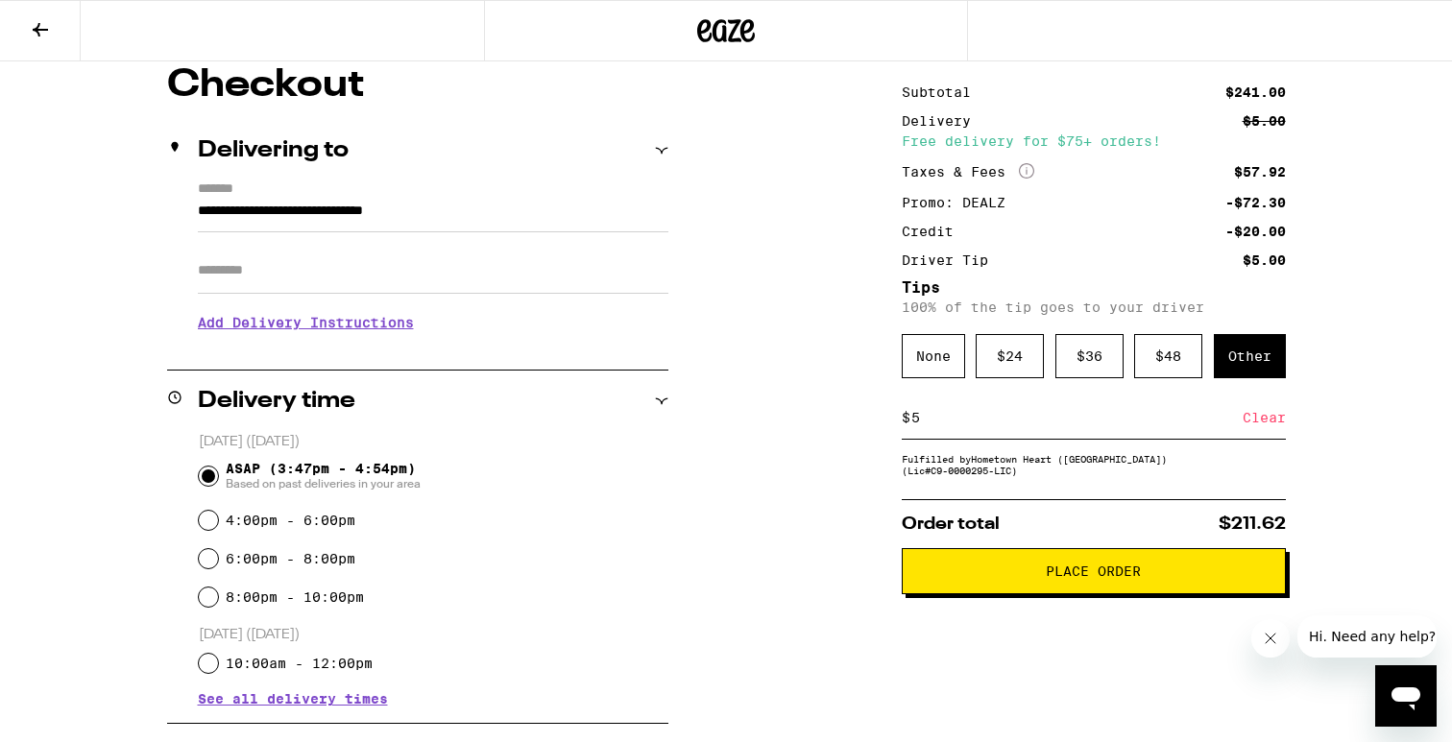
click at [1141, 576] on span "Place Order" at bounding box center [1094, 571] width 352 height 13
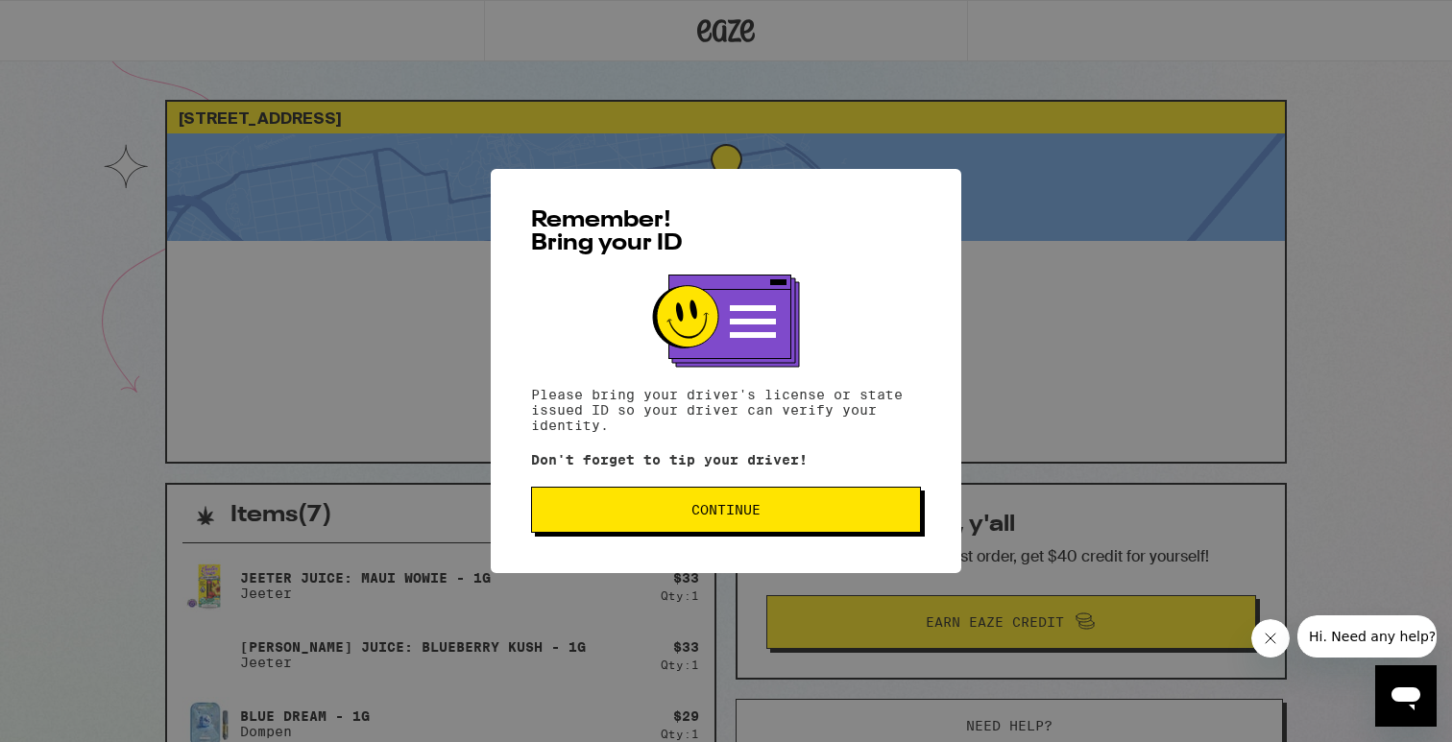
click at [864, 516] on span "Continue" at bounding box center [725, 509] width 357 height 13
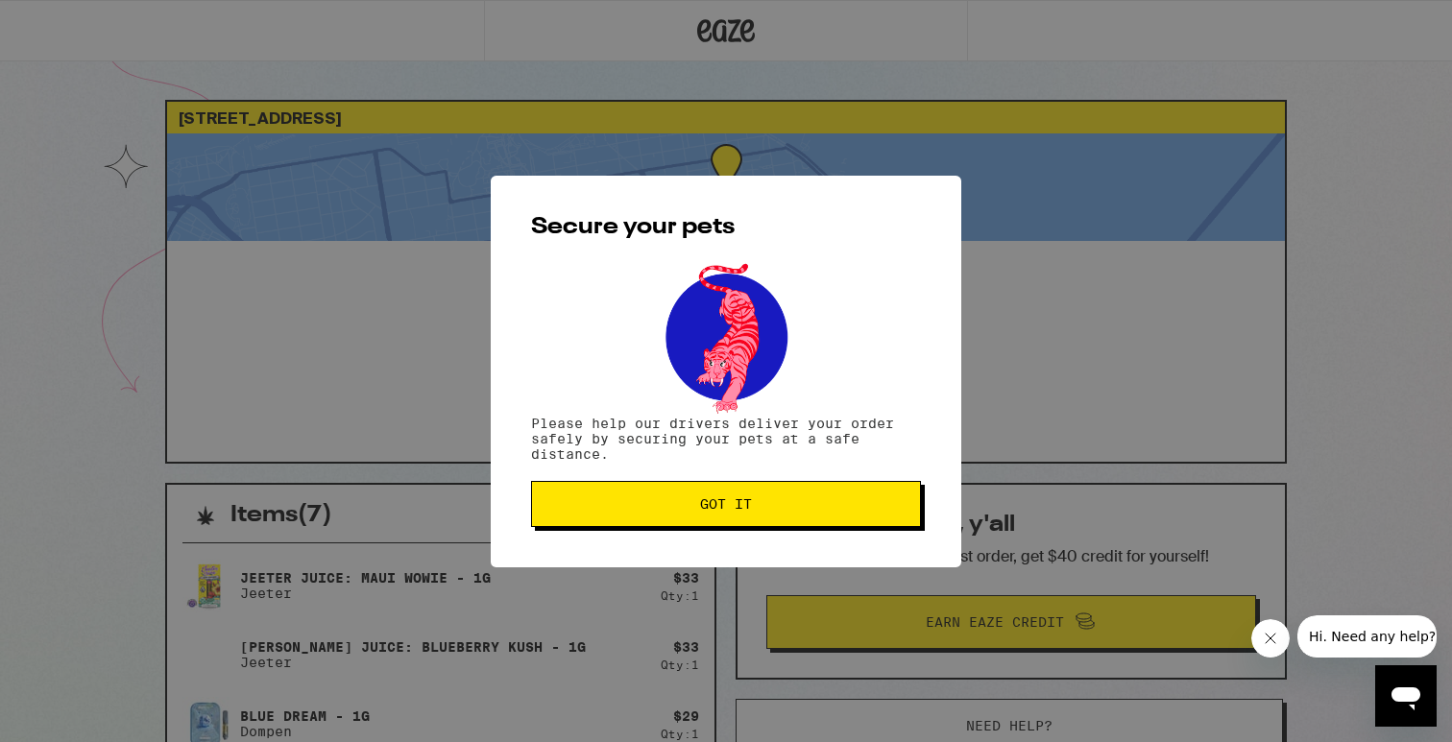
click at [838, 508] on span "Got it" at bounding box center [725, 504] width 357 height 13
